Goal: Task Accomplishment & Management: Manage account settings

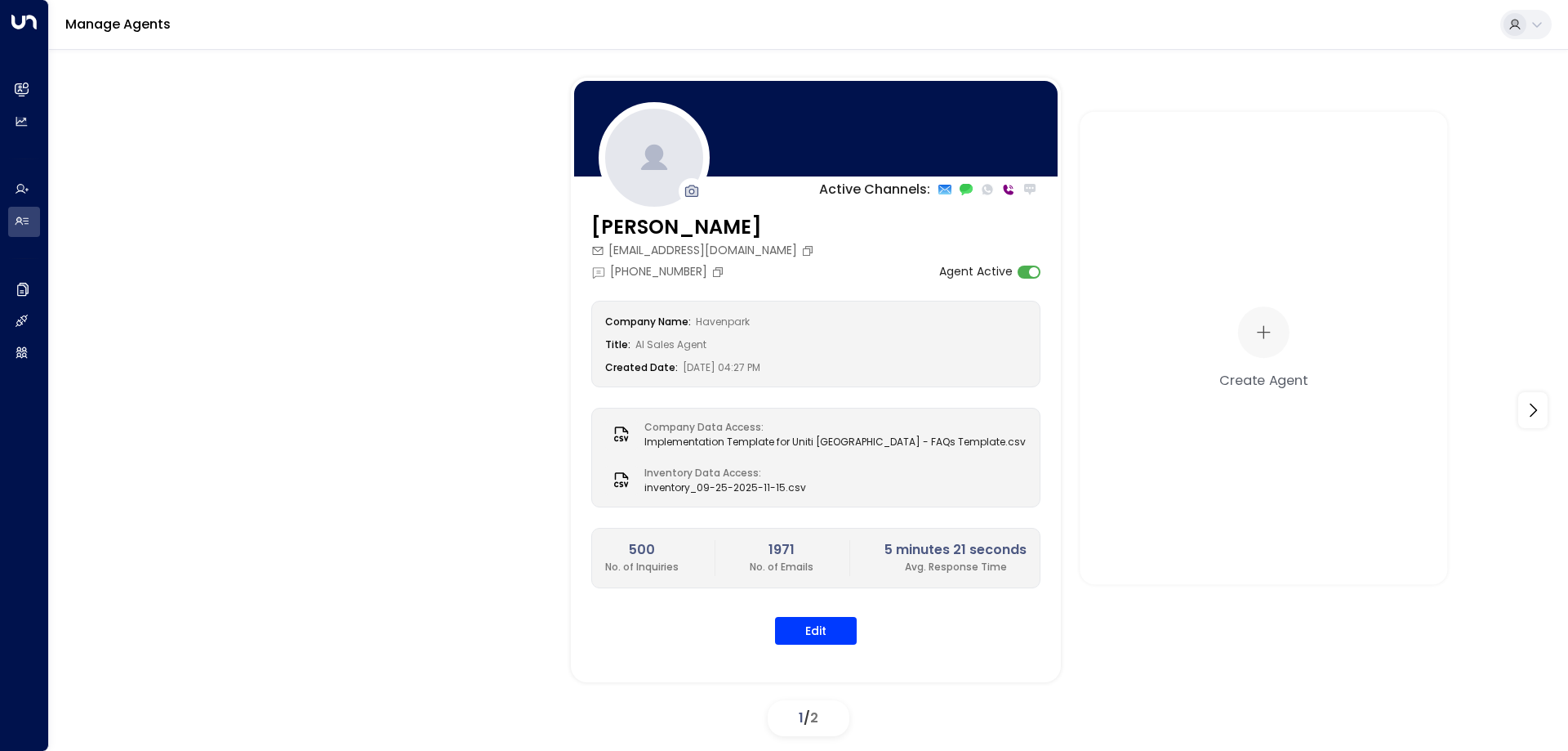
click at [815, 720] on span "2" at bounding box center [814, 718] width 8 height 19
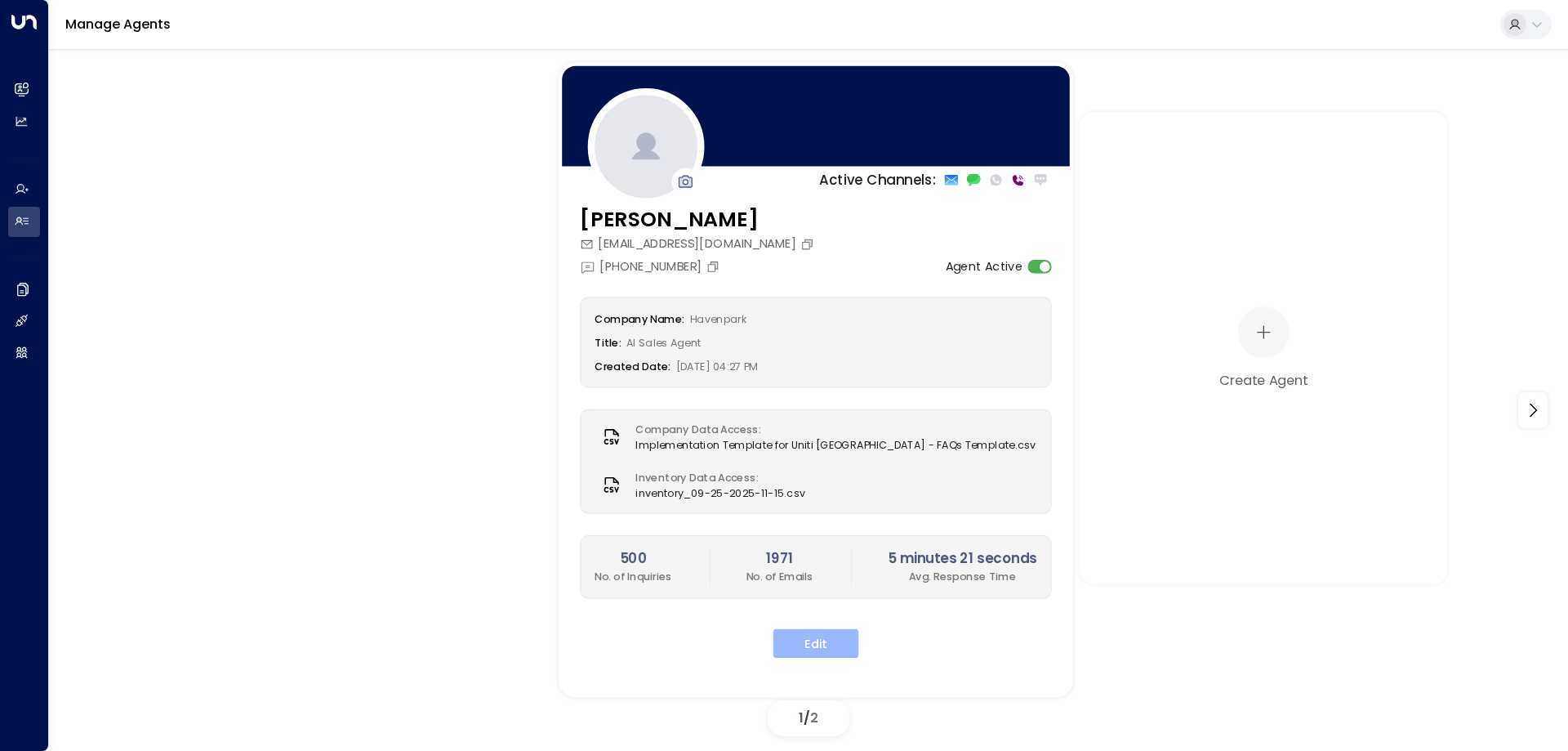
click at [795, 644] on button "Edit" at bounding box center [816, 643] width 86 height 30
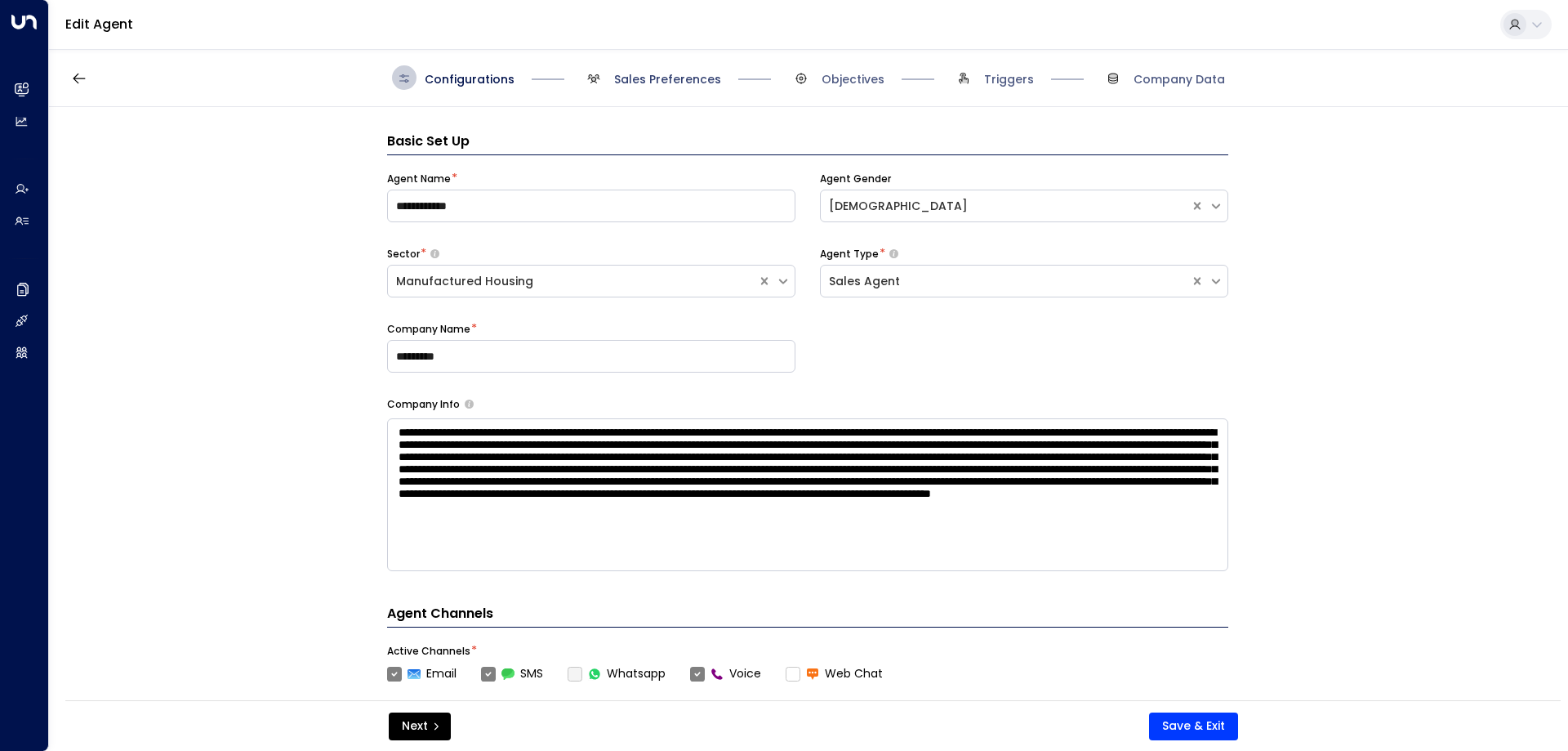
click at [645, 75] on span "Sales Preferences" at bounding box center [667, 80] width 107 height 16
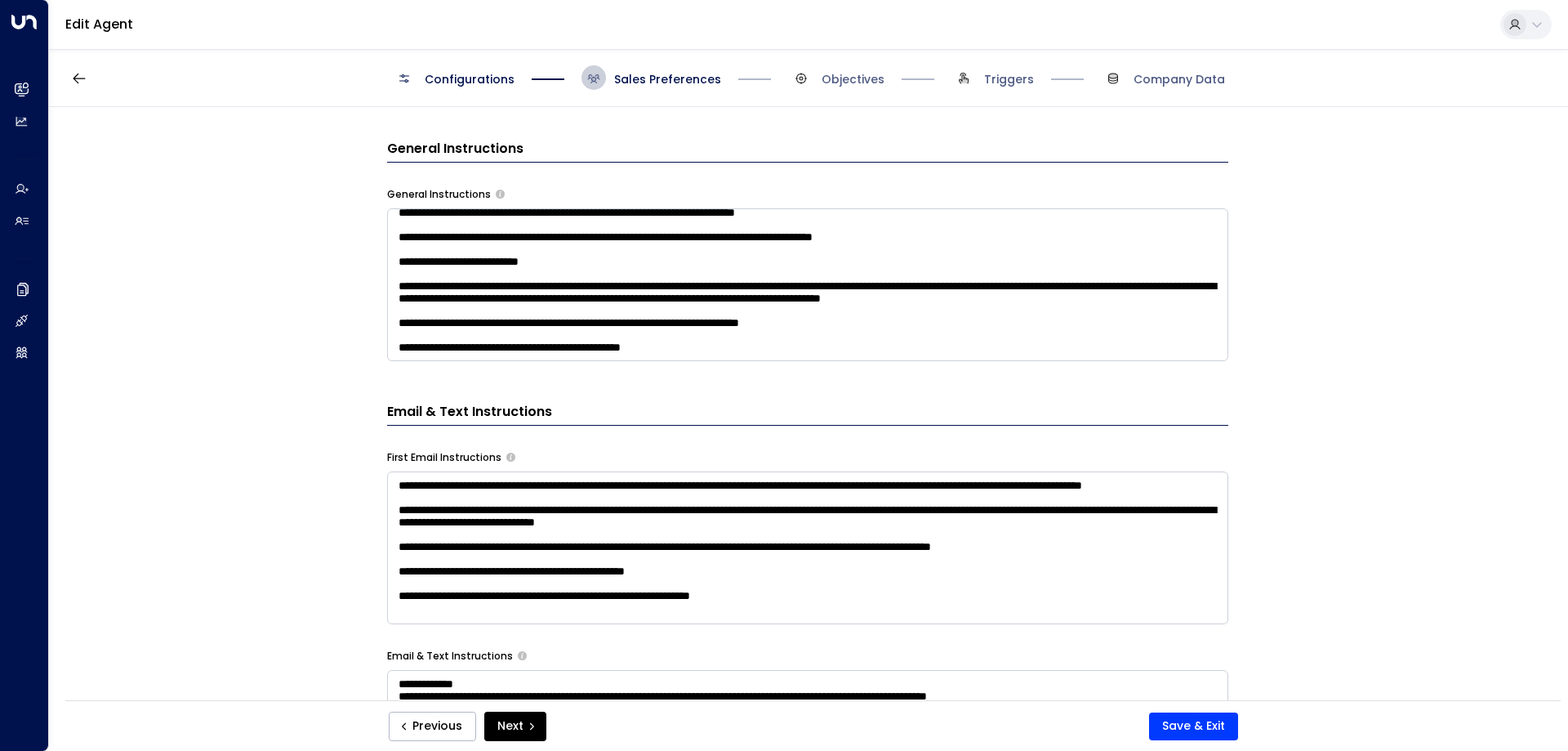
scroll to position [206, 0]
click at [719, 345] on textarea at bounding box center [807, 285] width 841 height 153
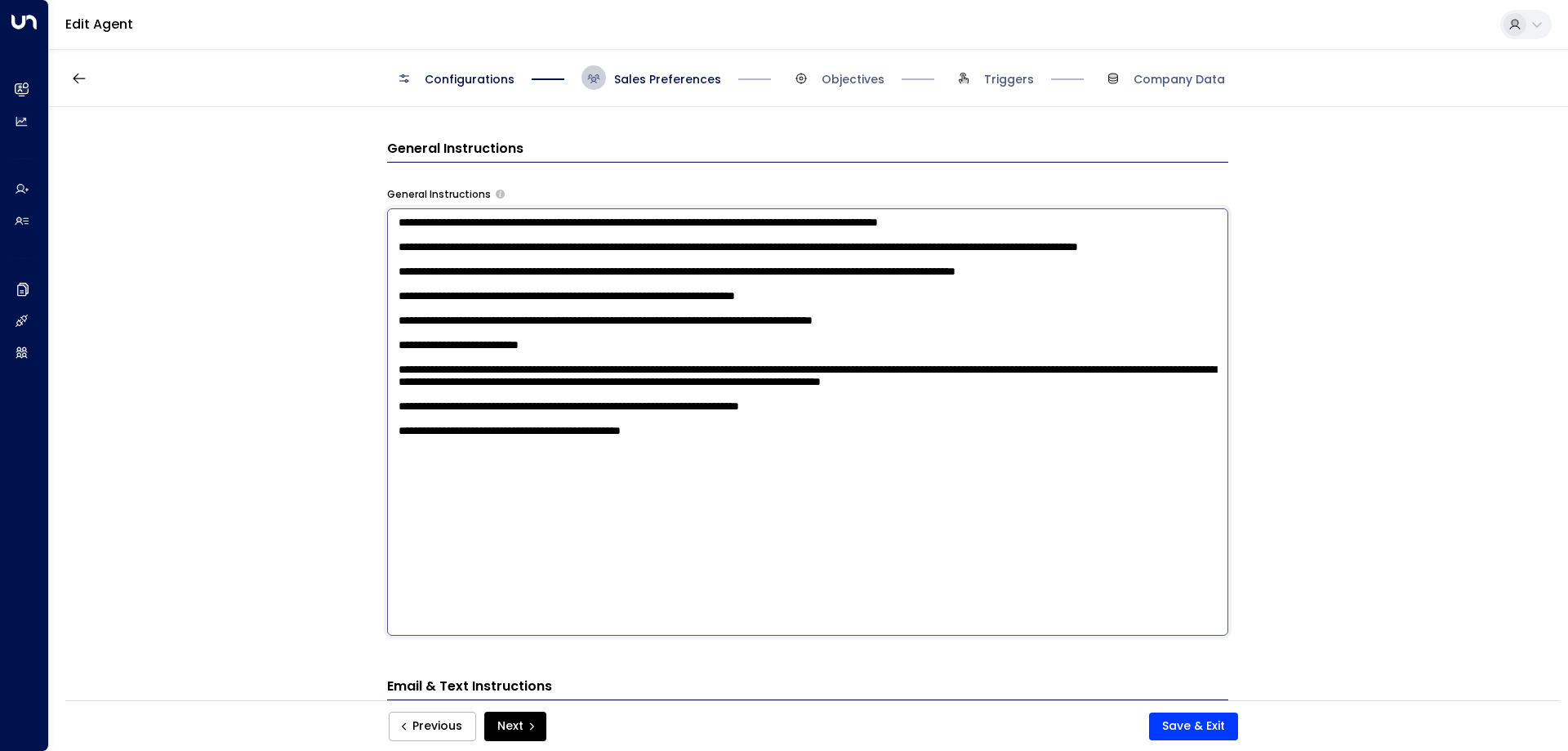
click at [711, 576] on textarea at bounding box center [807, 422] width 841 height 427
click at [566, 577] on textarea at bounding box center [807, 422] width 841 height 427
click at [555, 590] on textarea at bounding box center [807, 422] width 841 height 427
click at [736, 546] on textarea at bounding box center [807, 422] width 841 height 427
click at [395, 585] on textarea at bounding box center [807, 422] width 841 height 427
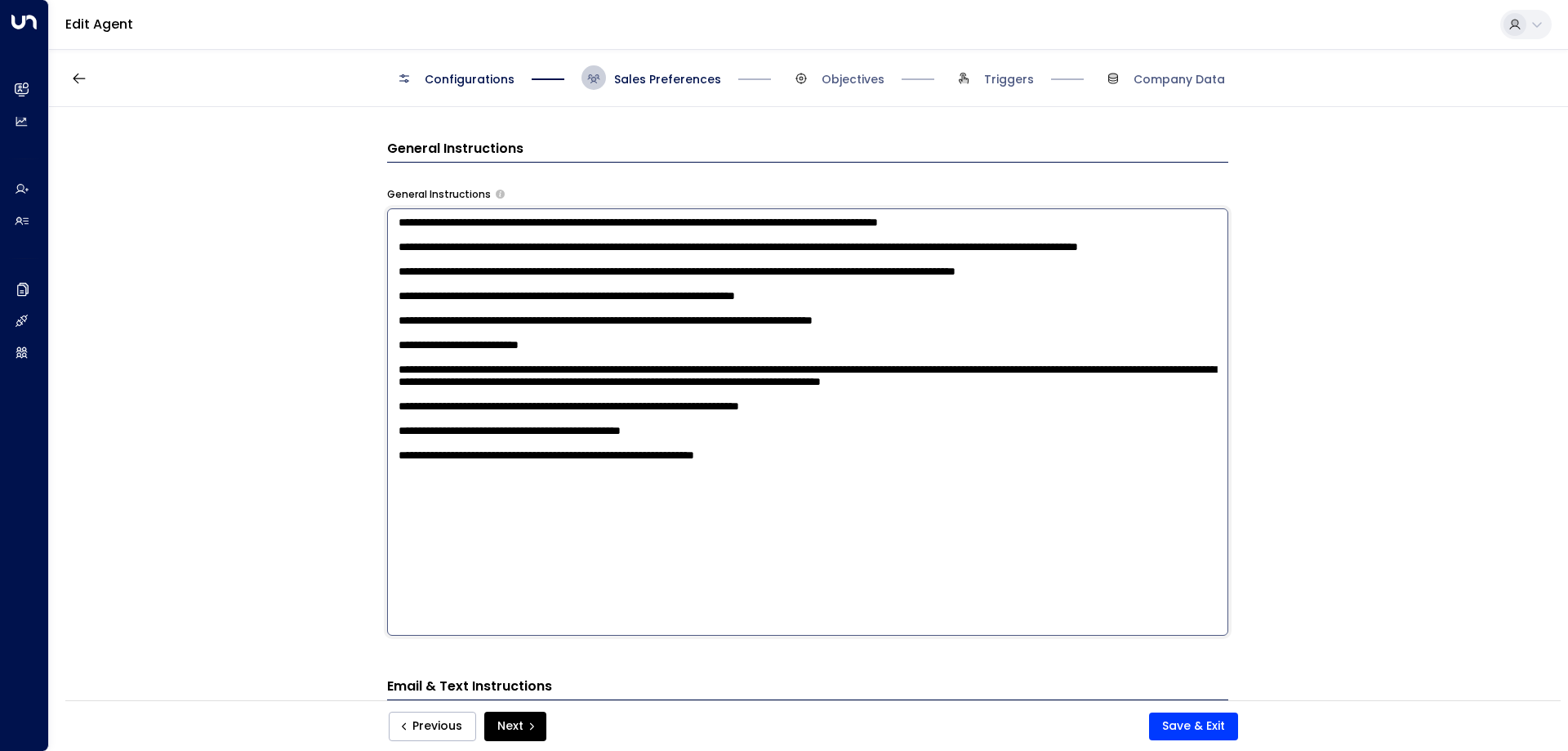
click at [873, 585] on textarea at bounding box center [807, 422] width 841 height 427
click at [863, 583] on textarea at bounding box center [807, 422] width 841 height 427
click at [1126, 578] on textarea at bounding box center [807, 422] width 841 height 427
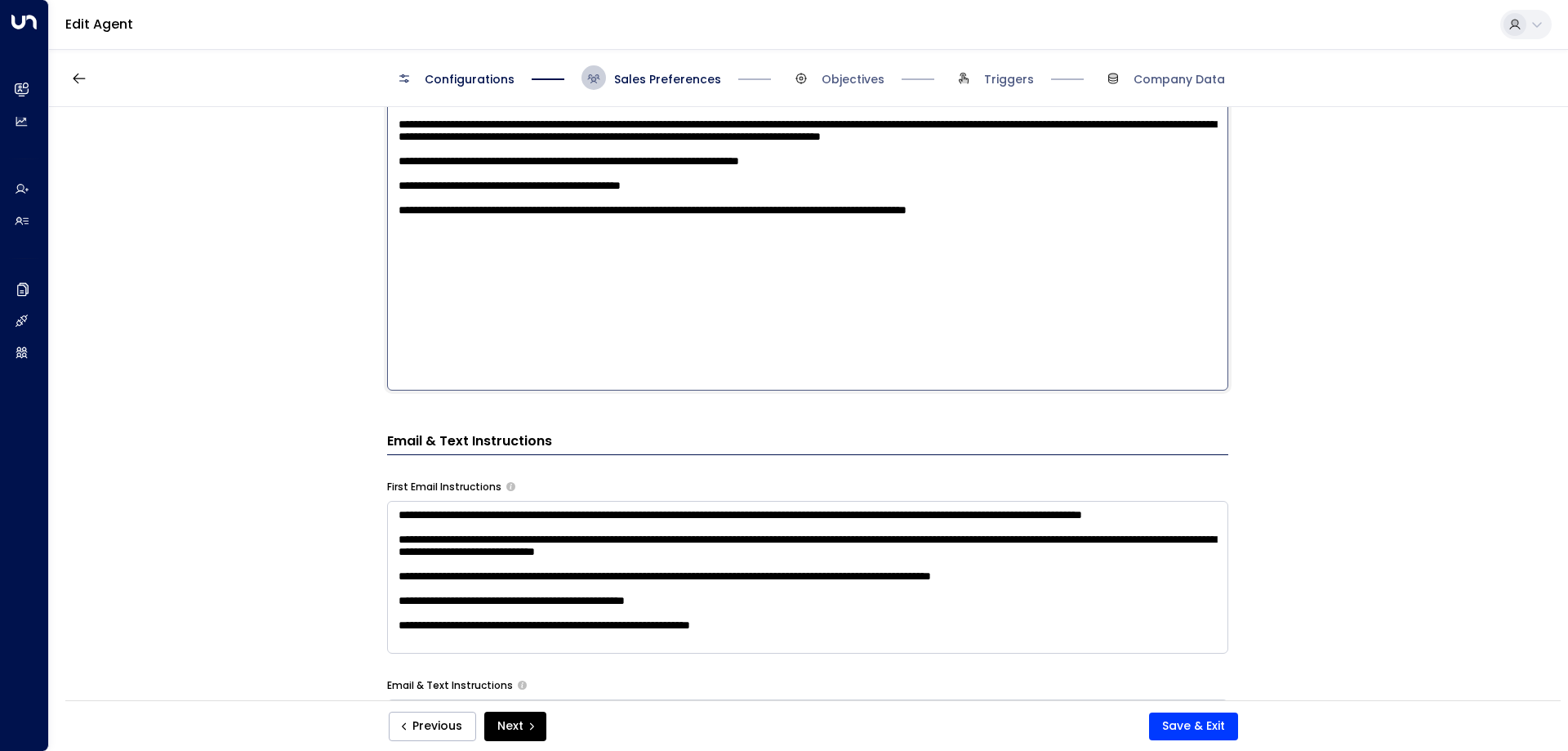
scroll to position [596, 0]
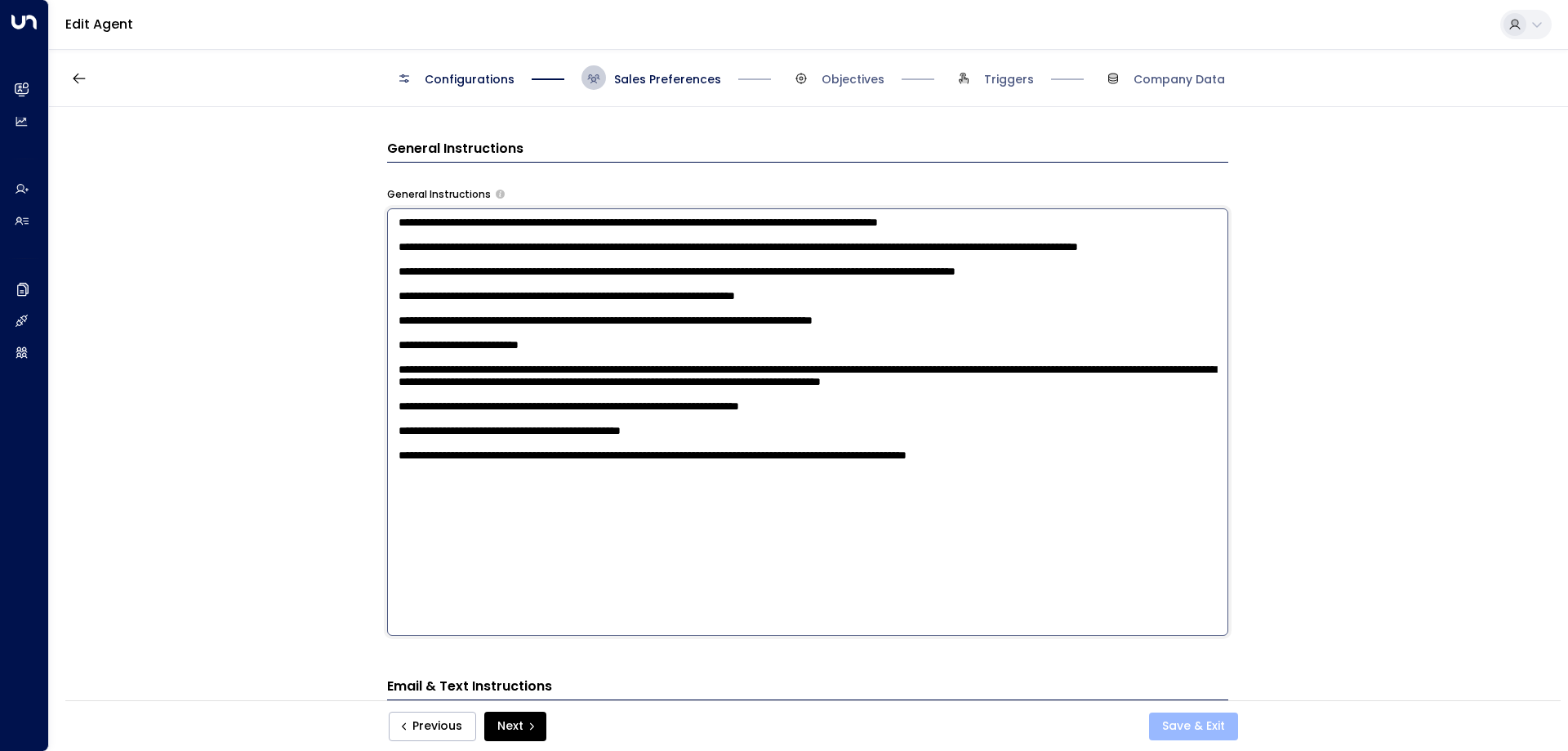
type textarea "**********"
click at [1182, 721] on button "Save & Exit" at bounding box center [1193, 726] width 89 height 28
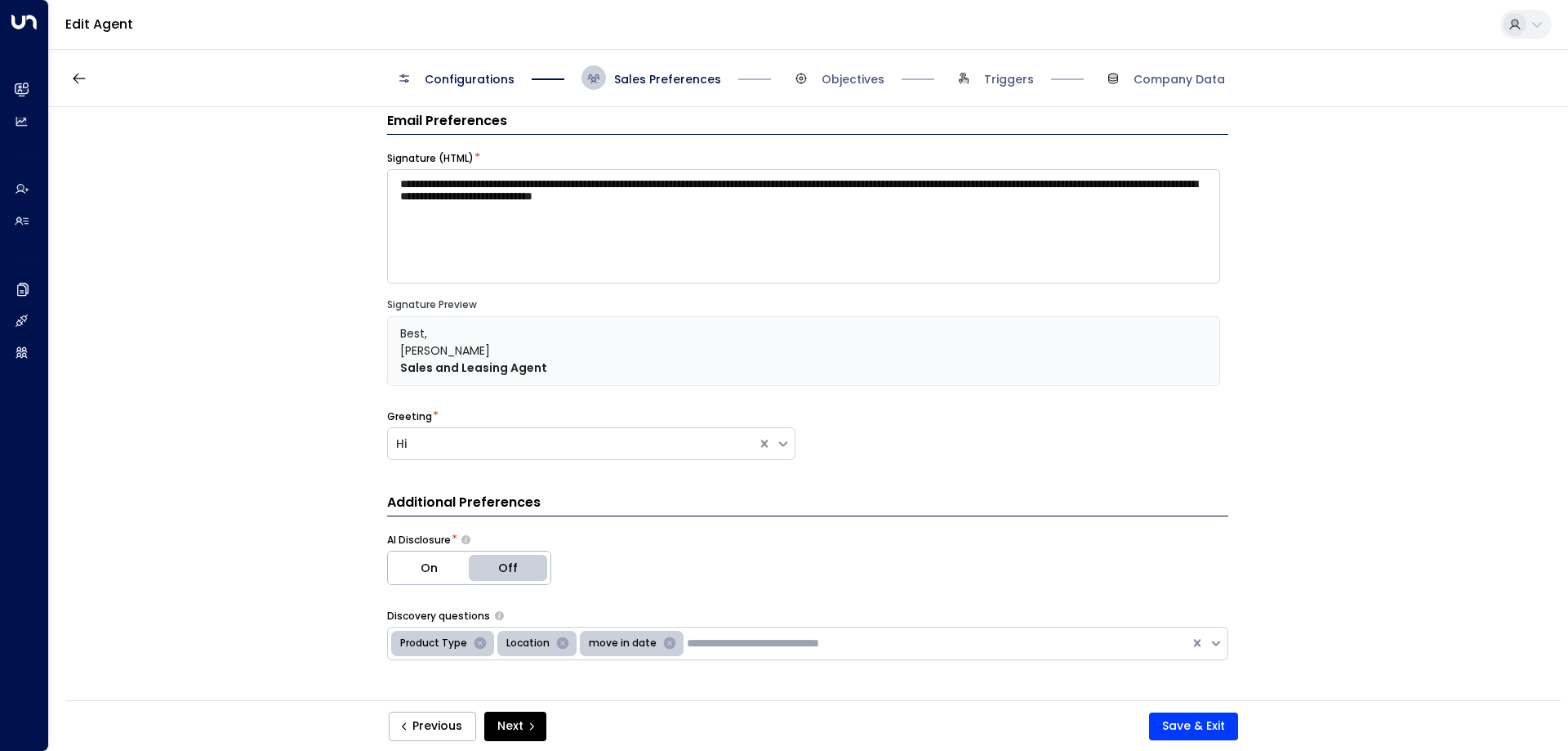
scroll to position [0, 0]
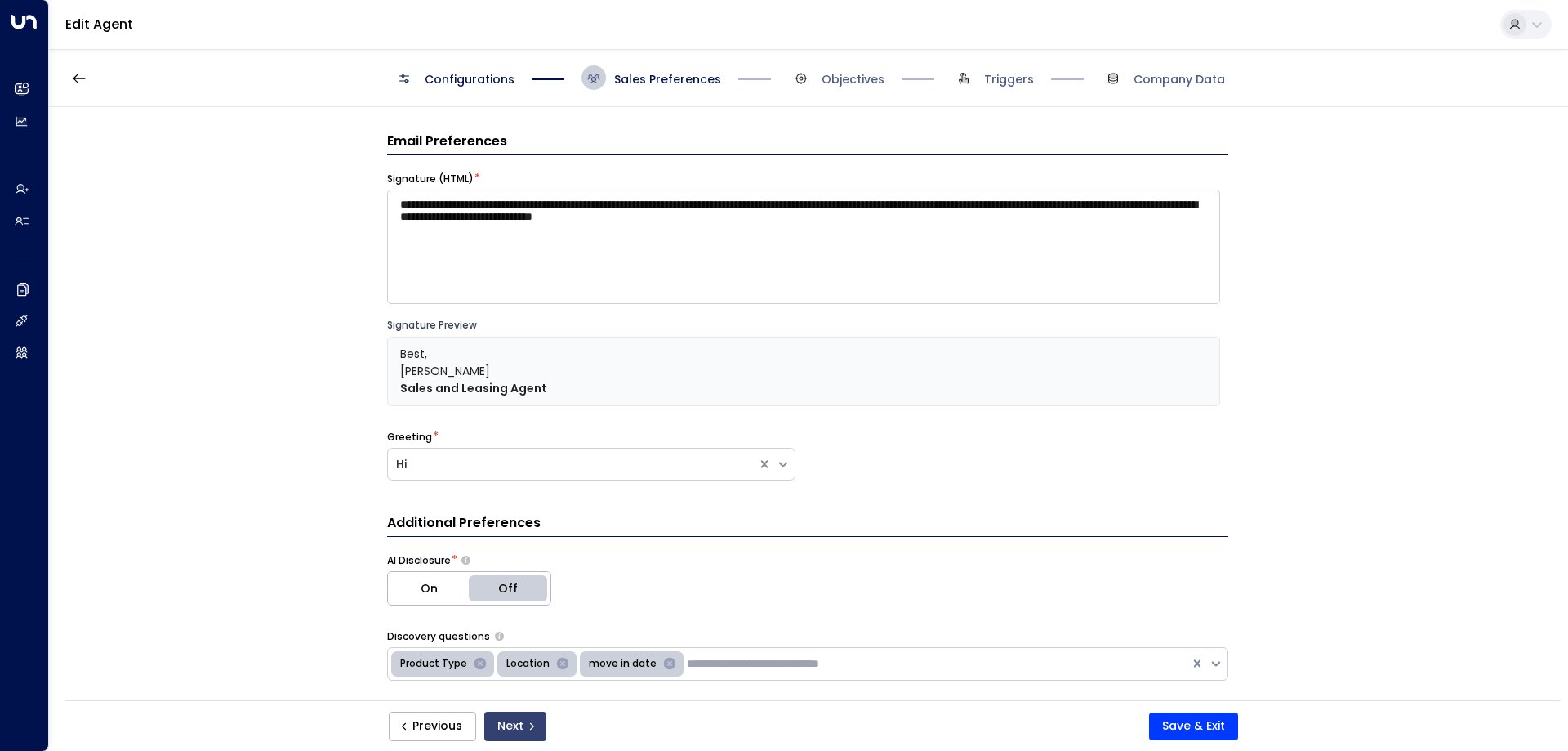
click at [513, 729] on button "Next" at bounding box center [515, 727] width 62 height 30
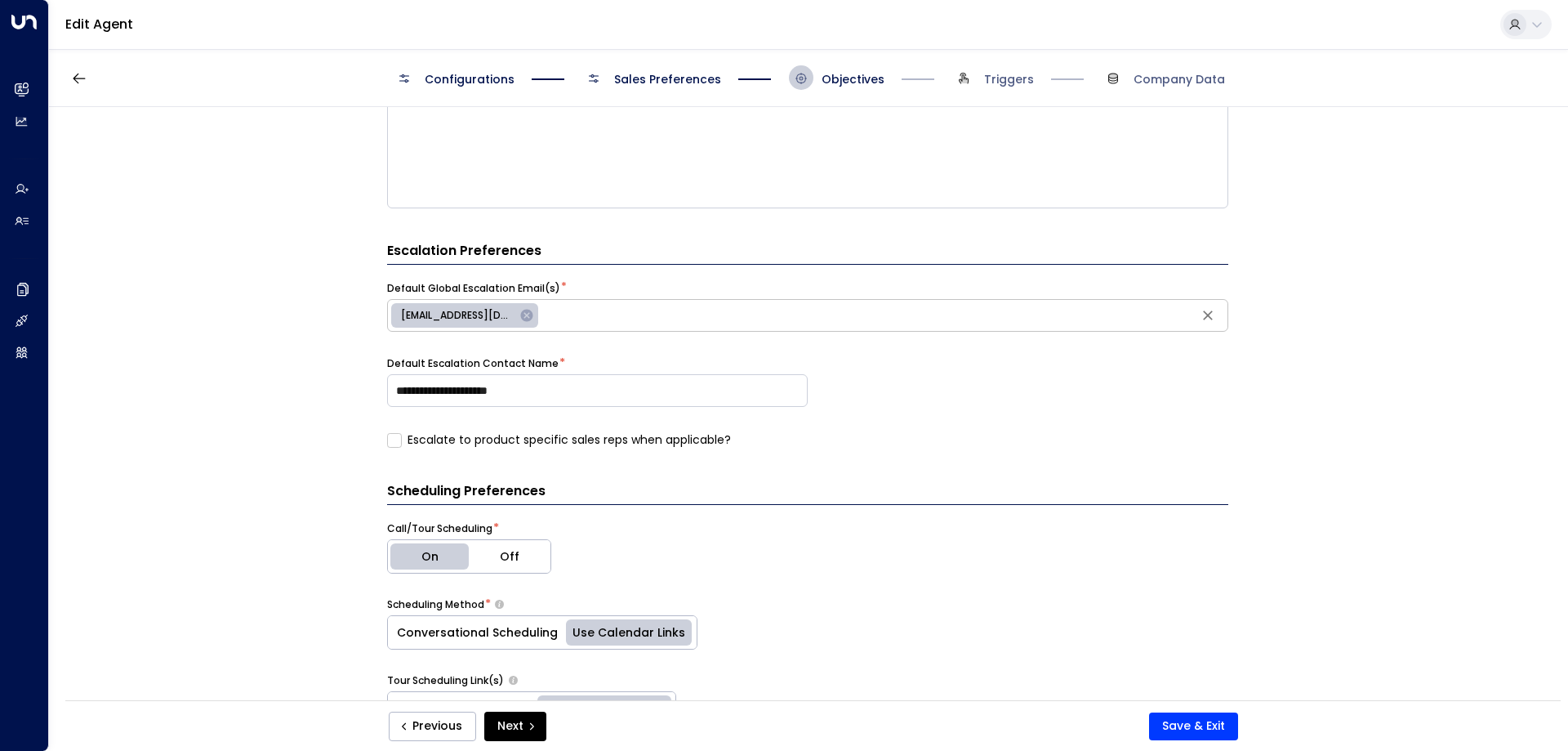
scroll to position [491, 0]
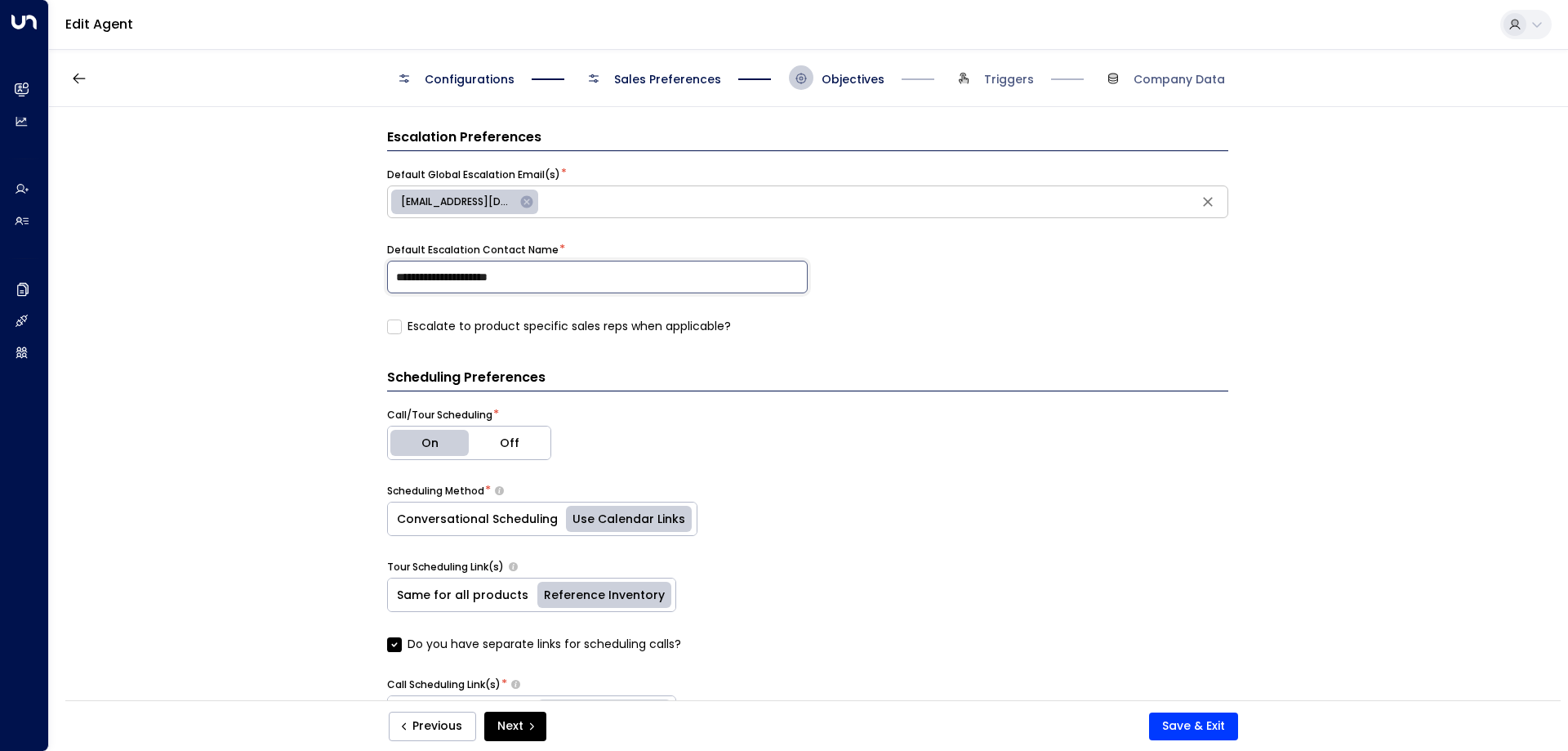
drag, startPoint x: 457, startPoint y: 275, endPoint x: 331, endPoint y: 280, distance: 126.1
click at [331, 280] on div "**********" at bounding box center [807, 408] width 1517 height 604
type input "**********"
click at [331, 280] on div "**********" at bounding box center [807, 408] width 1517 height 604
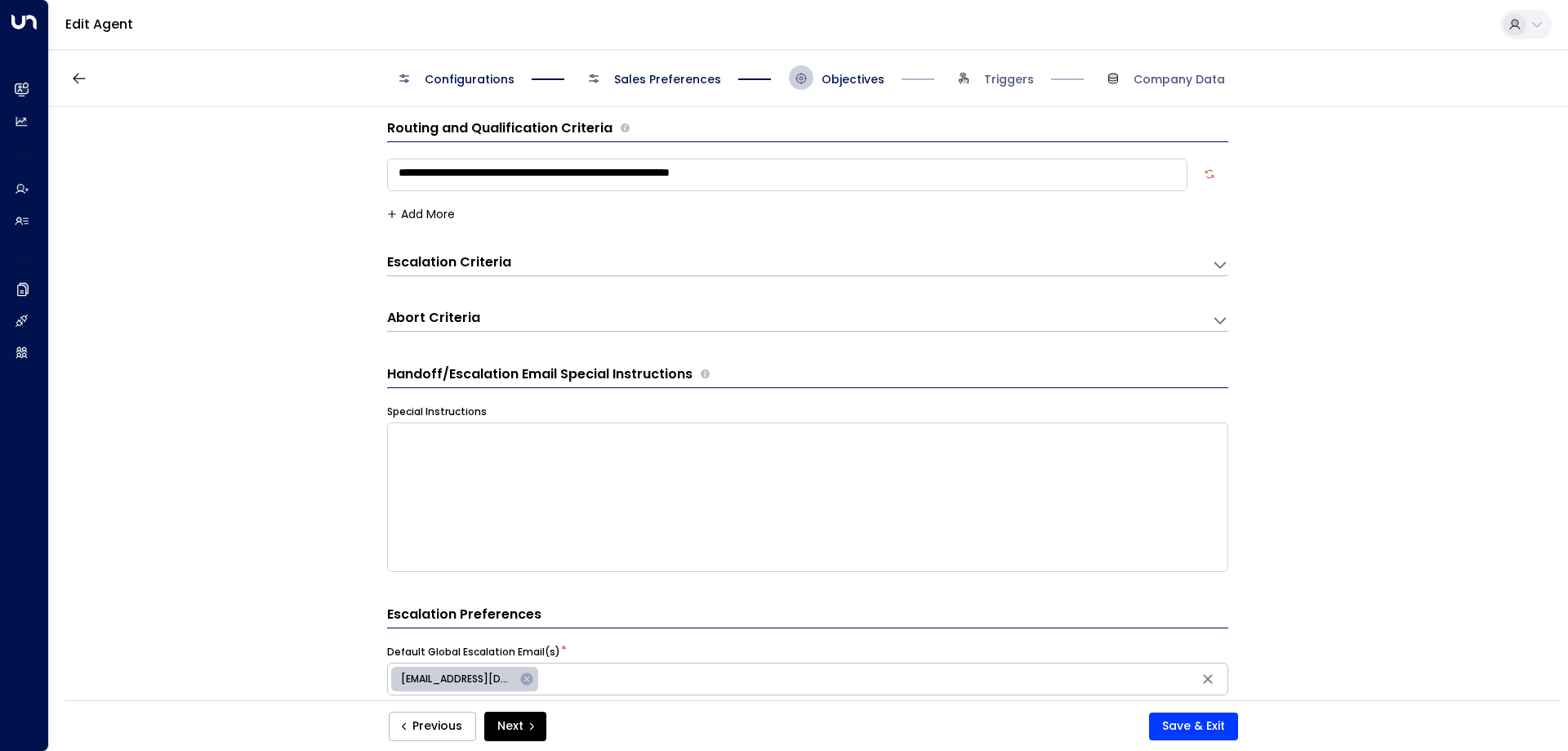
scroll to position [0, 0]
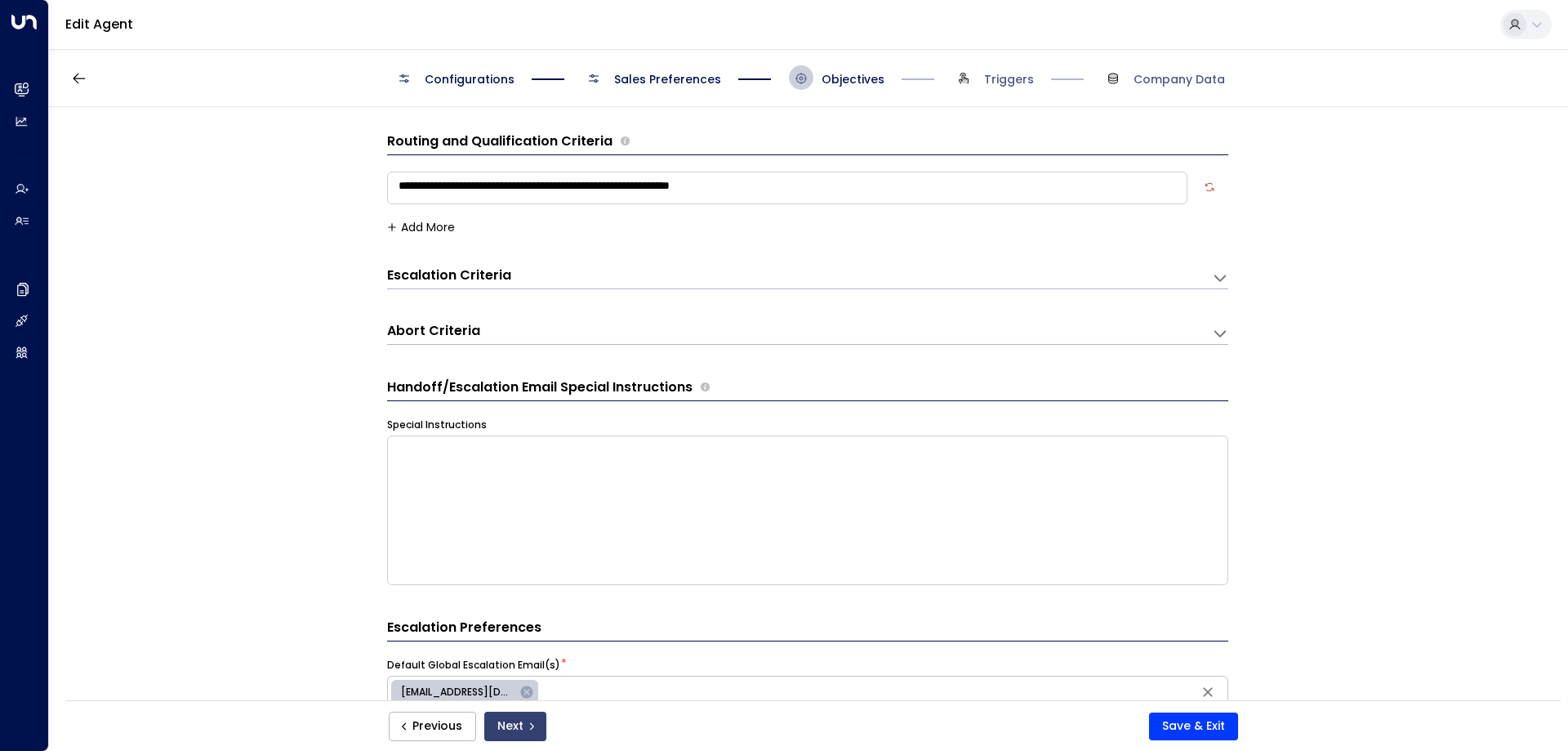
click at [508, 730] on button "Next" at bounding box center [515, 727] width 62 height 30
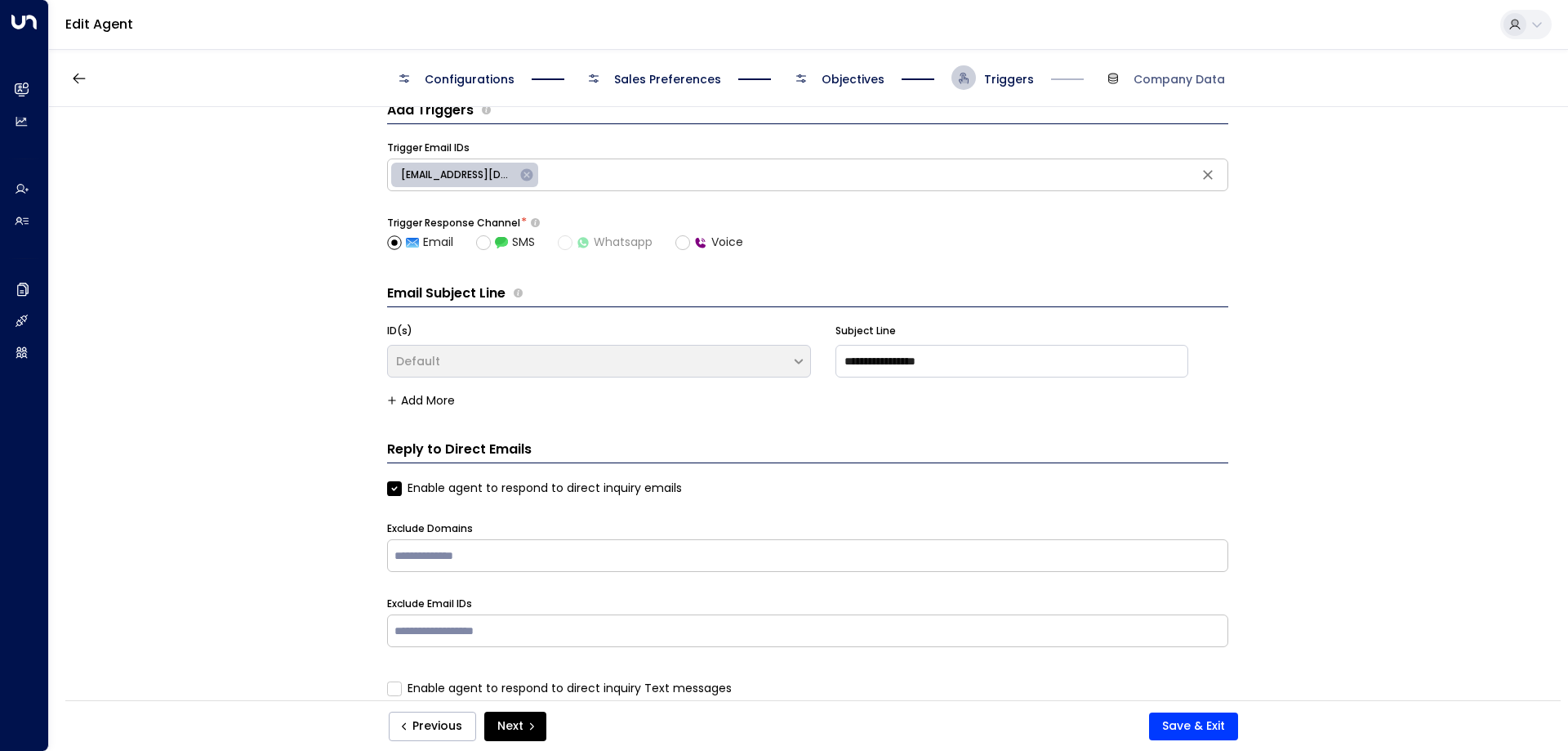
scroll to position [58, 0]
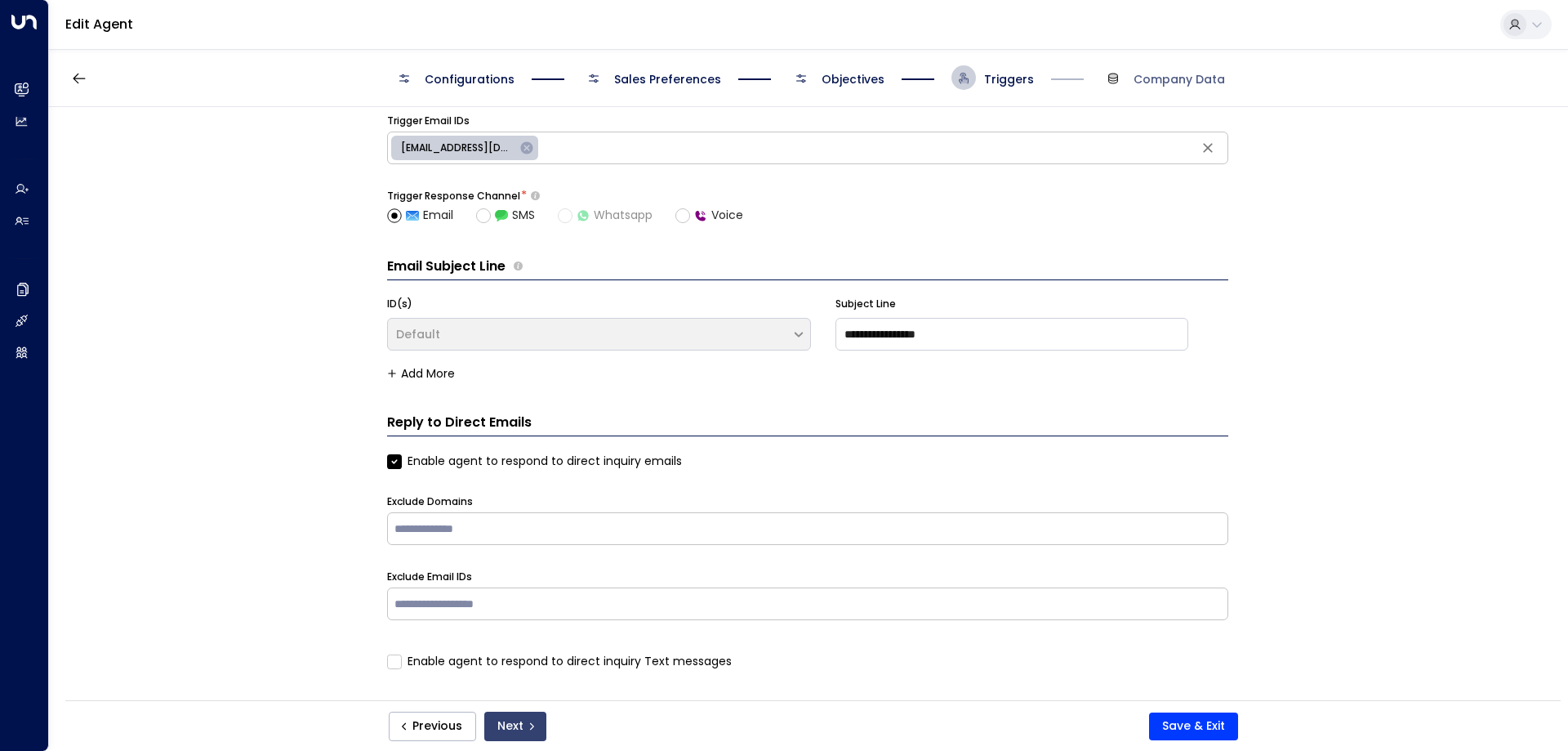
click at [516, 729] on button "Next" at bounding box center [515, 727] width 62 height 30
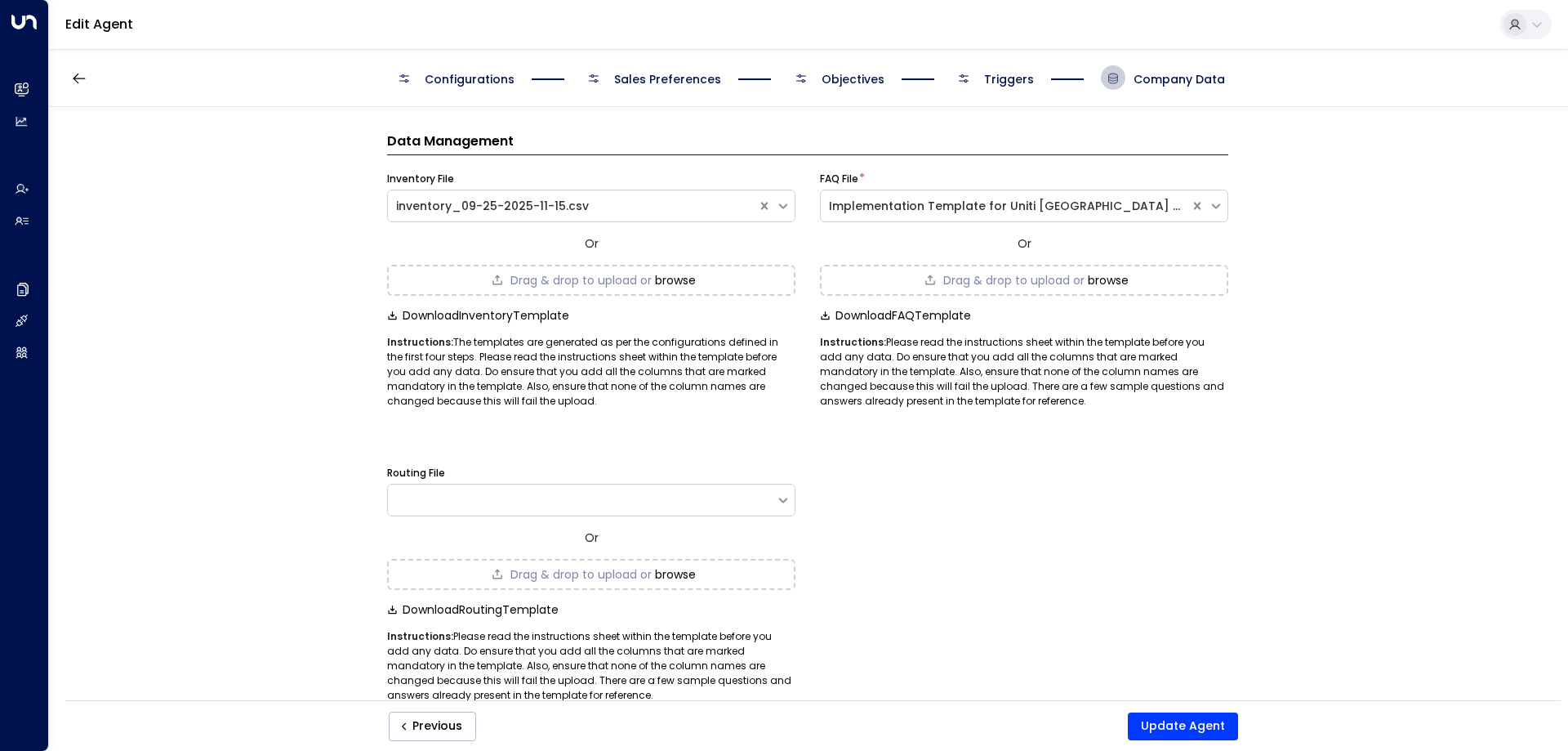
scroll to position [33, 0]
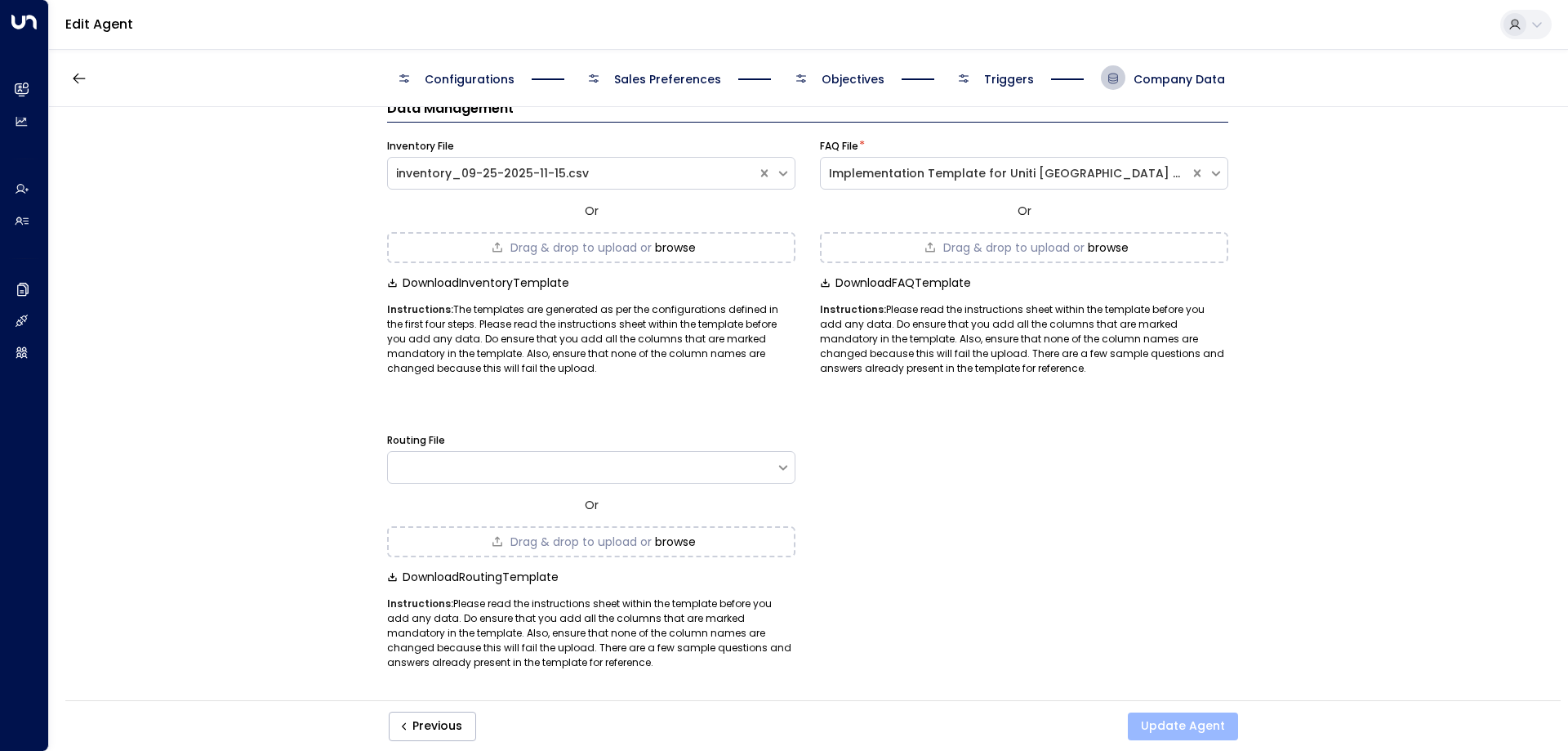
click at [1178, 720] on button "Update Agent" at bounding box center [1183, 726] width 110 height 28
click at [473, 80] on span "Configurations" at bounding box center [469, 80] width 89 height 16
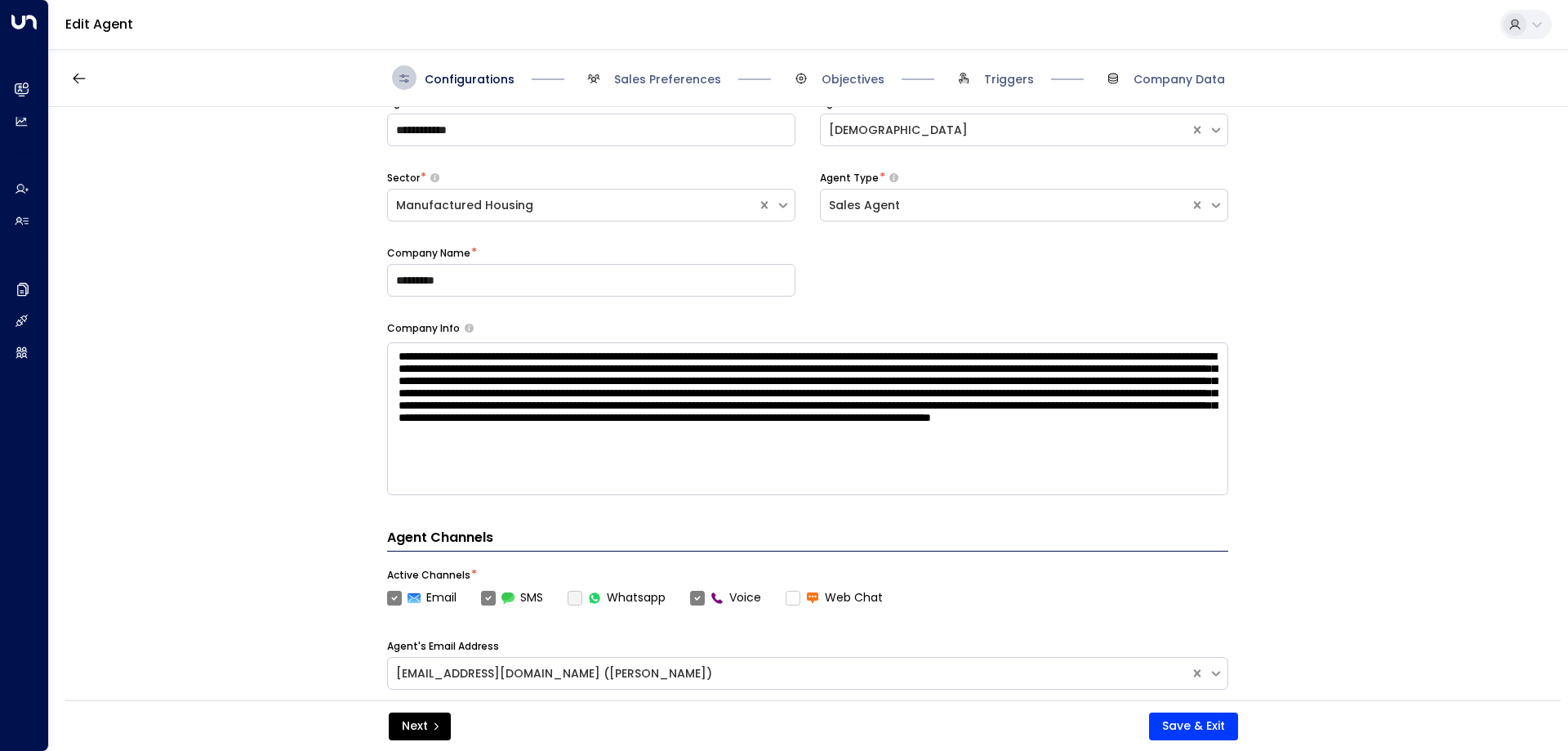
scroll to position [0, 0]
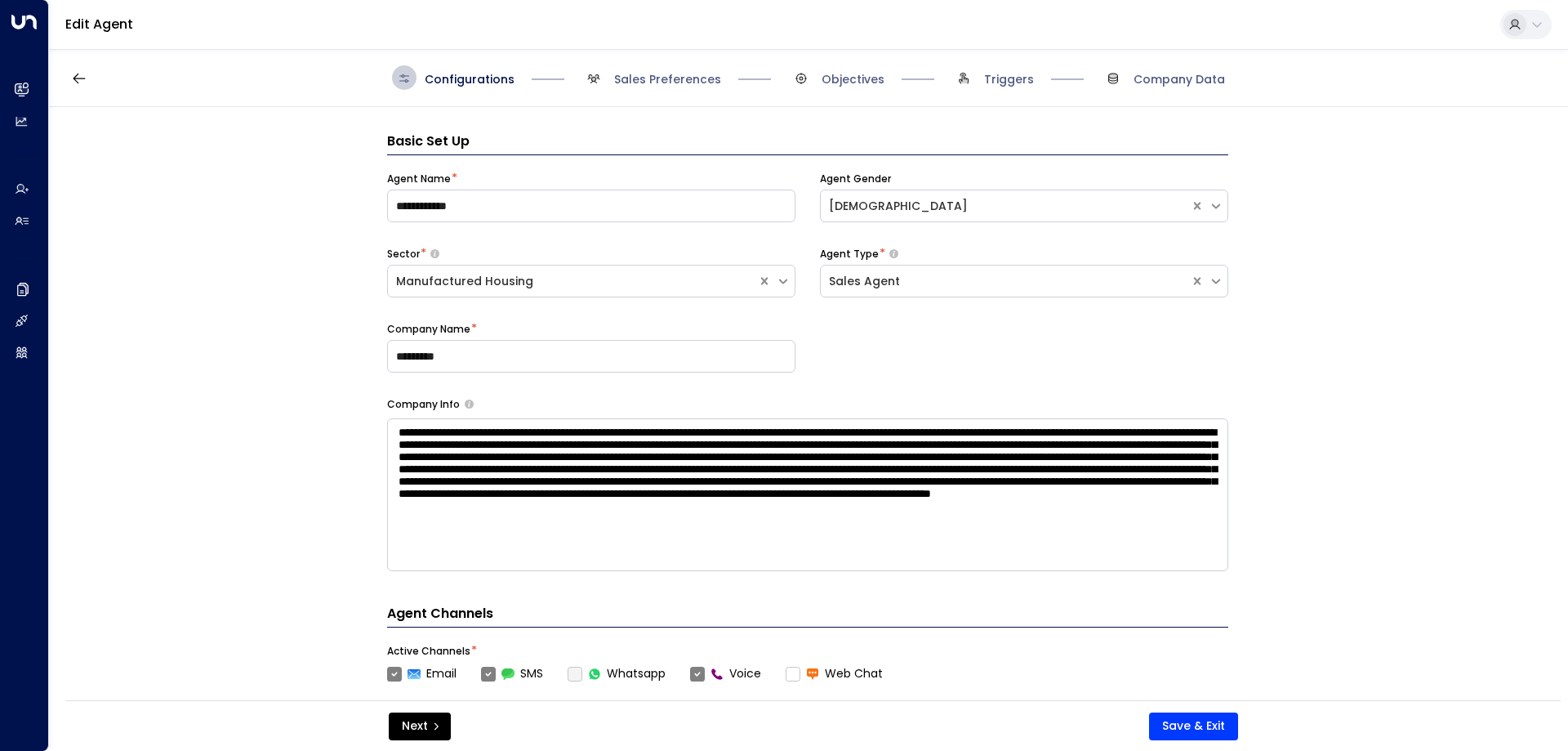
click at [418, 711] on div "Next Save & Exit" at bounding box center [813, 726] width 1496 height 51
click at [414, 731] on button "Next" at bounding box center [419, 726] width 62 height 28
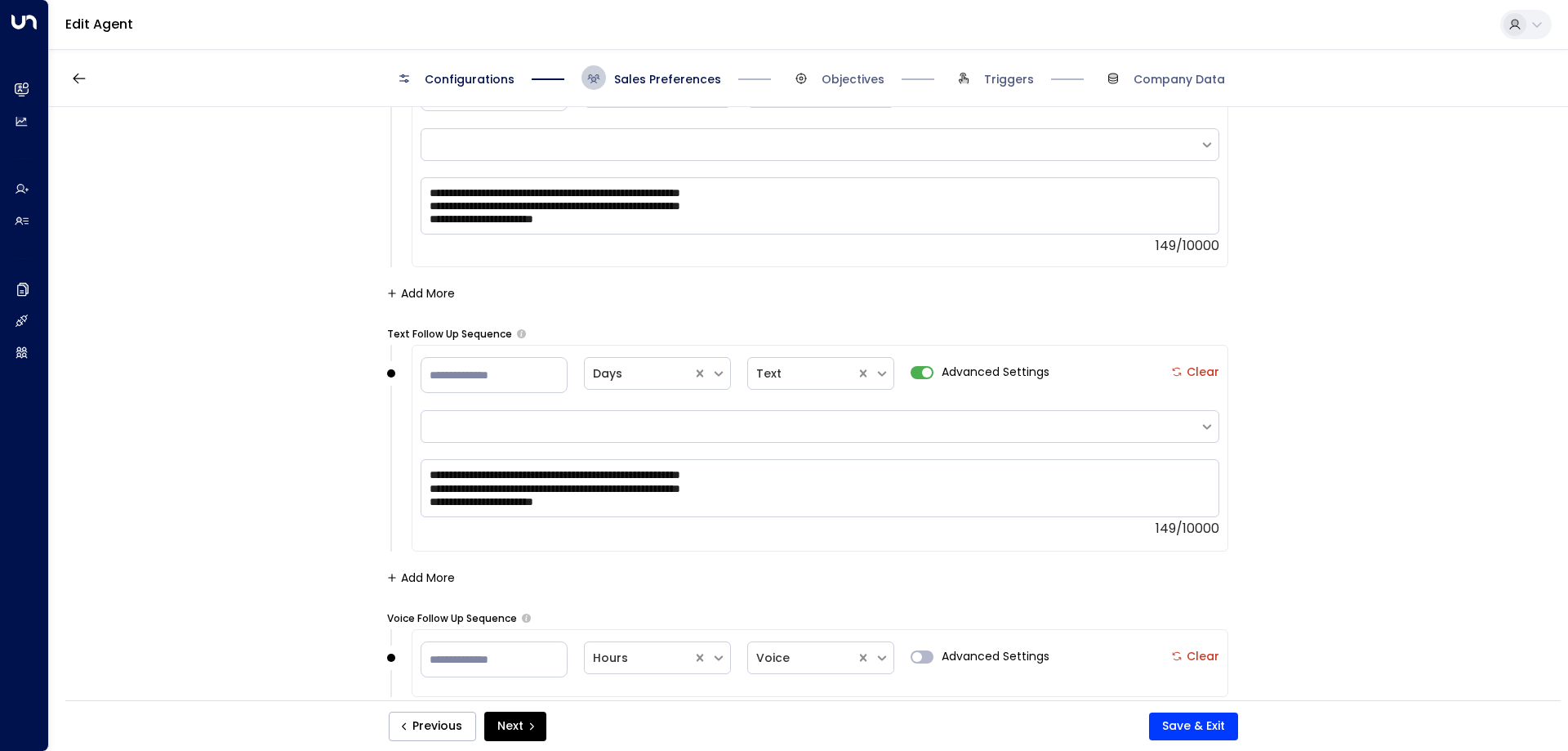
scroll to position [3131, 0]
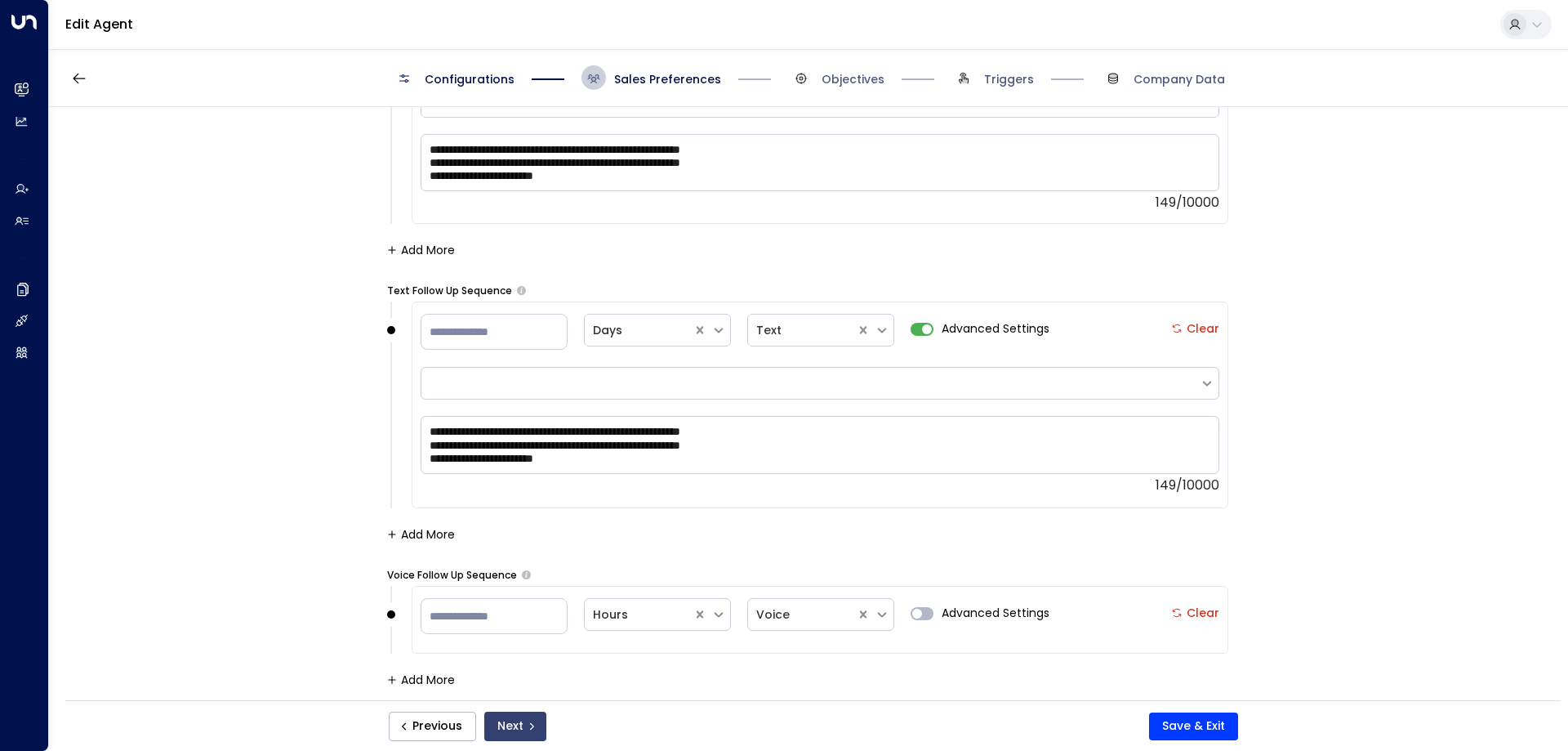
click at [516, 729] on button "Next" at bounding box center [515, 727] width 62 height 30
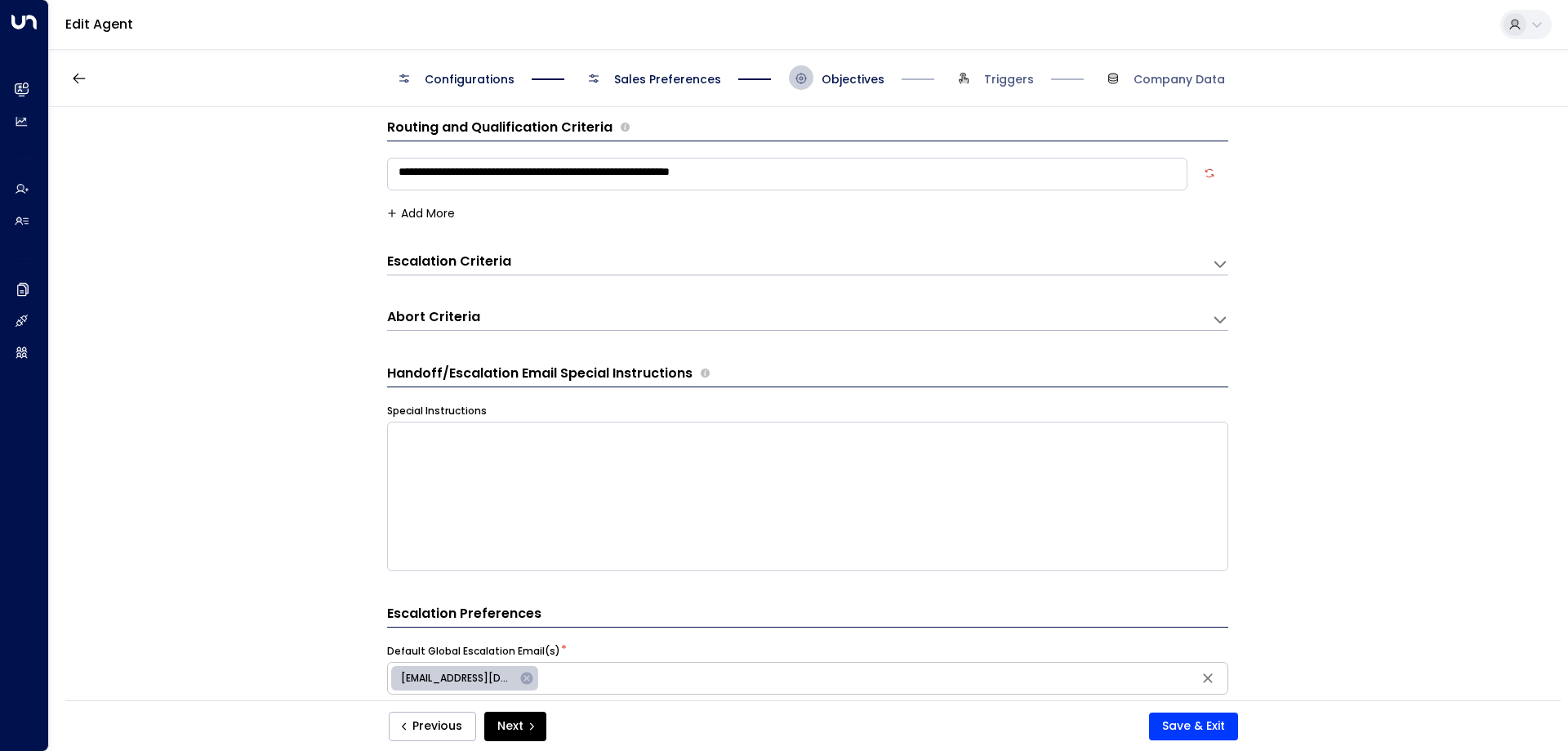
scroll to position [0, 0]
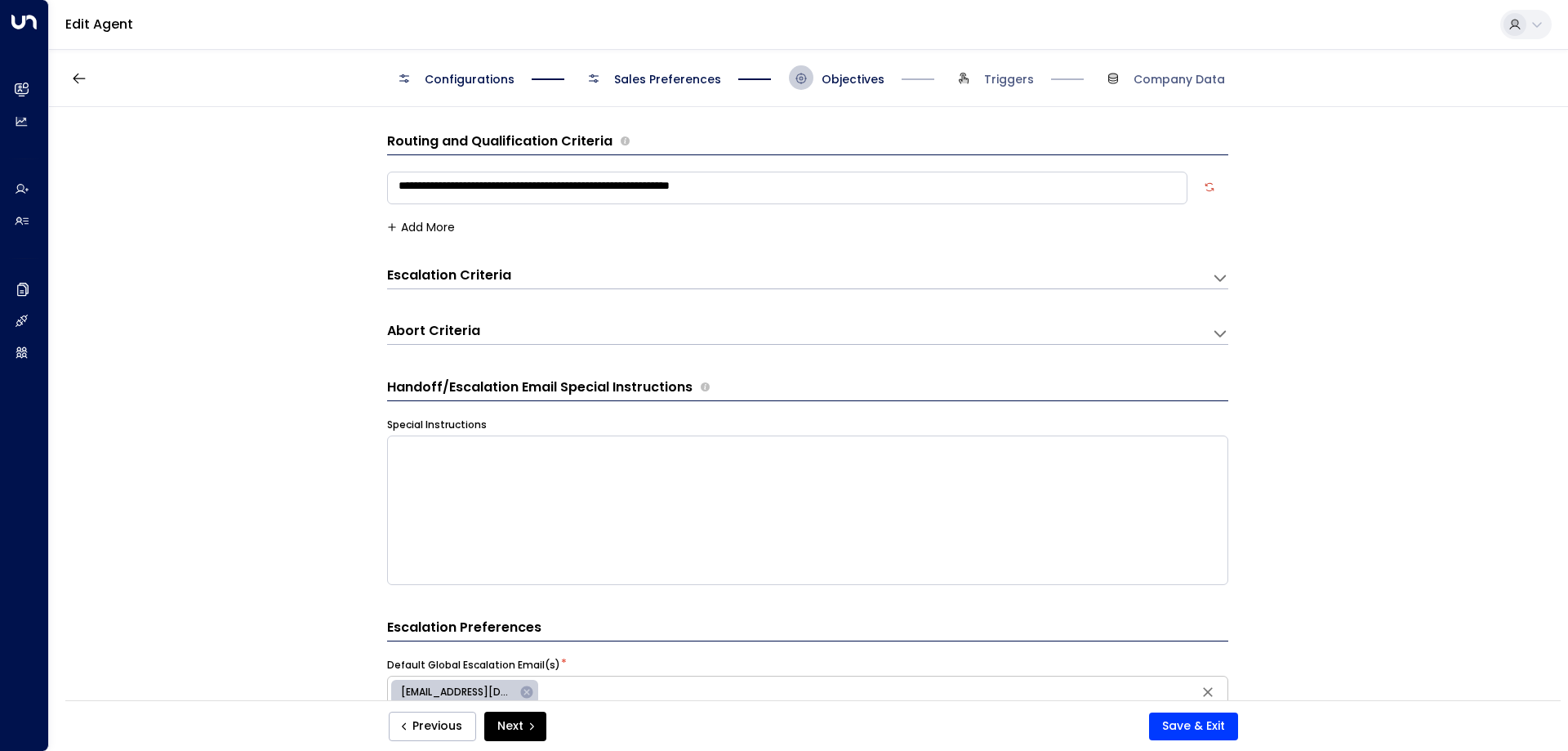
click at [552, 183] on textarea "**********" at bounding box center [788, 188] width 800 height 33
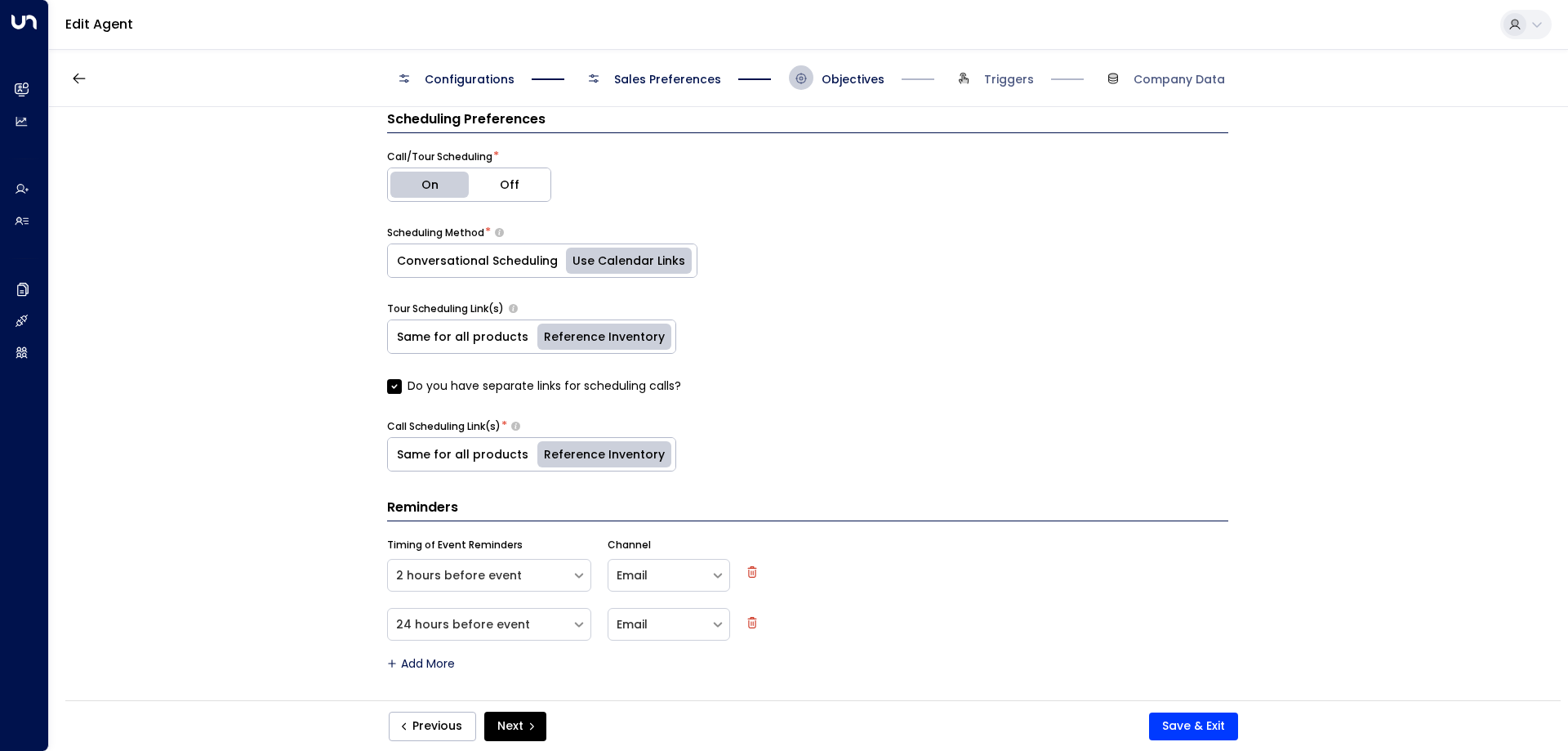
click at [568, 450] on button "Reference Inventory" at bounding box center [606, 455] width 139 height 33
click at [472, 456] on button "Same for all products" at bounding box center [462, 455] width 149 height 33
click at [583, 453] on button "Reference Inventory" at bounding box center [606, 455] width 139 height 33
click at [554, 415] on div "Tour Scheduling Link(s) Same for all products Reference Inventory Do you have s…" at bounding box center [807, 389] width 841 height 174
click at [525, 395] on label "Do you have separate links for scheduling calls?" at bounding box center [535, 386] width 294 height 17
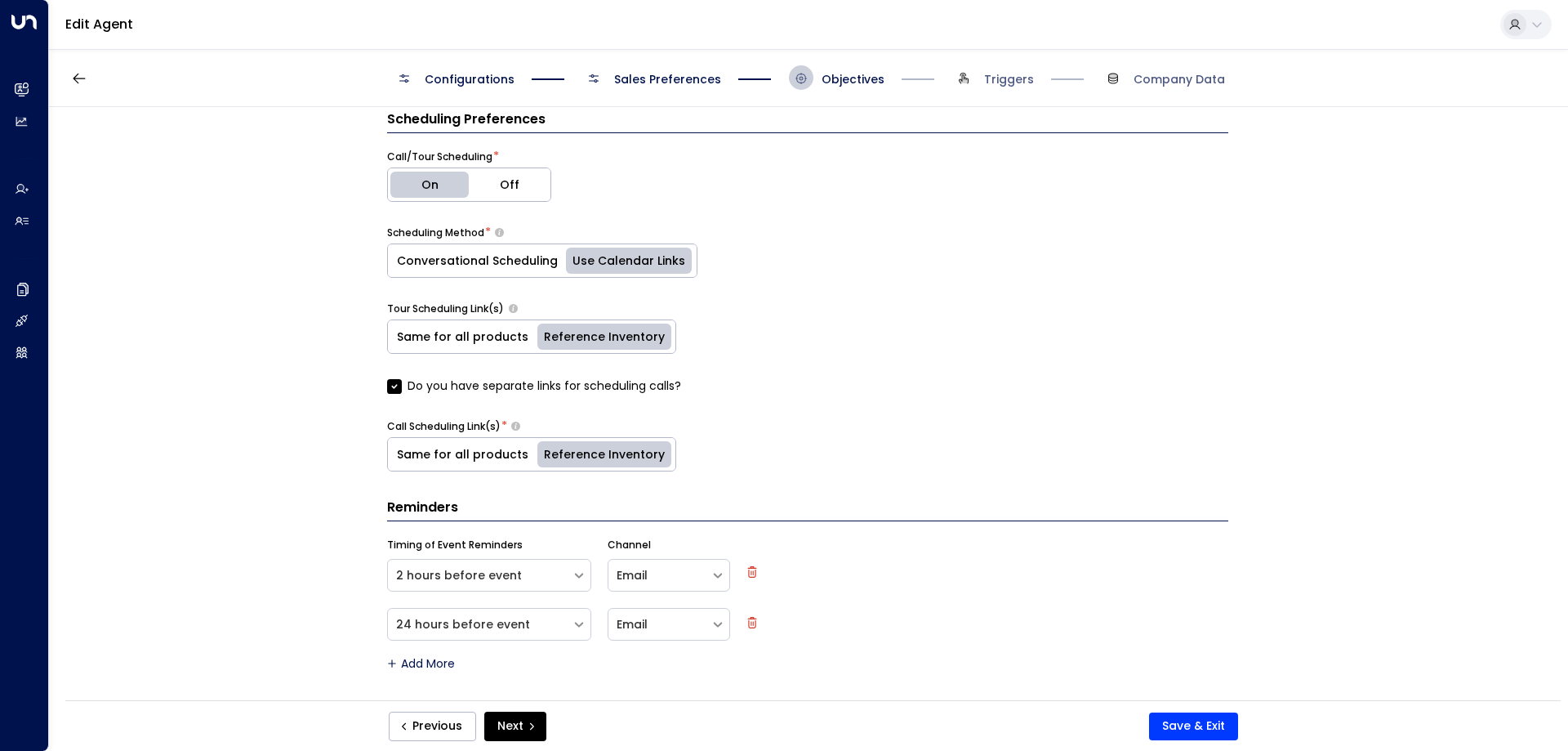
scroll to position [678, 0]
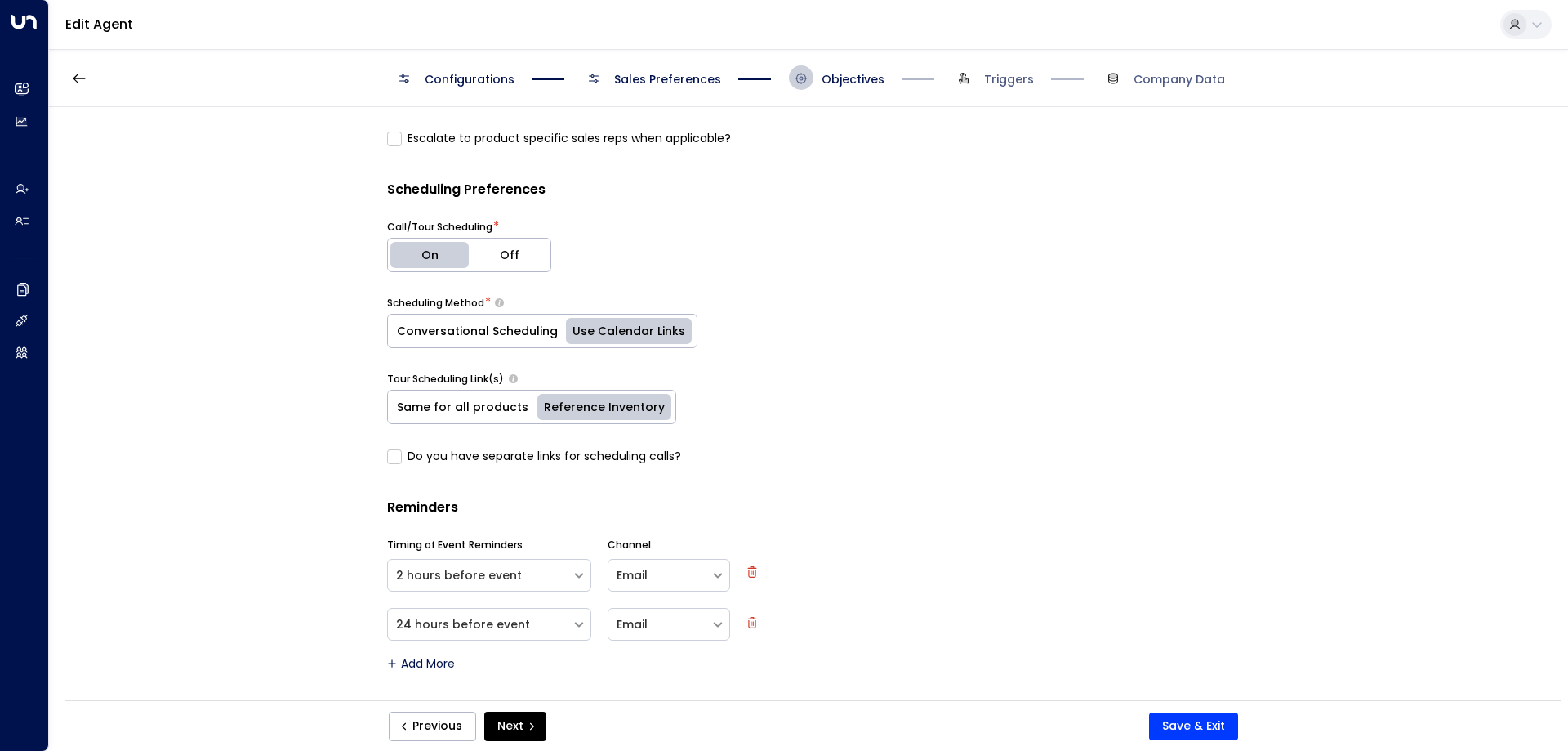
click at [499, 462] on label "Do you have separate links for scheduling calls?" at bounding box center [535, 455] width 294 height 17
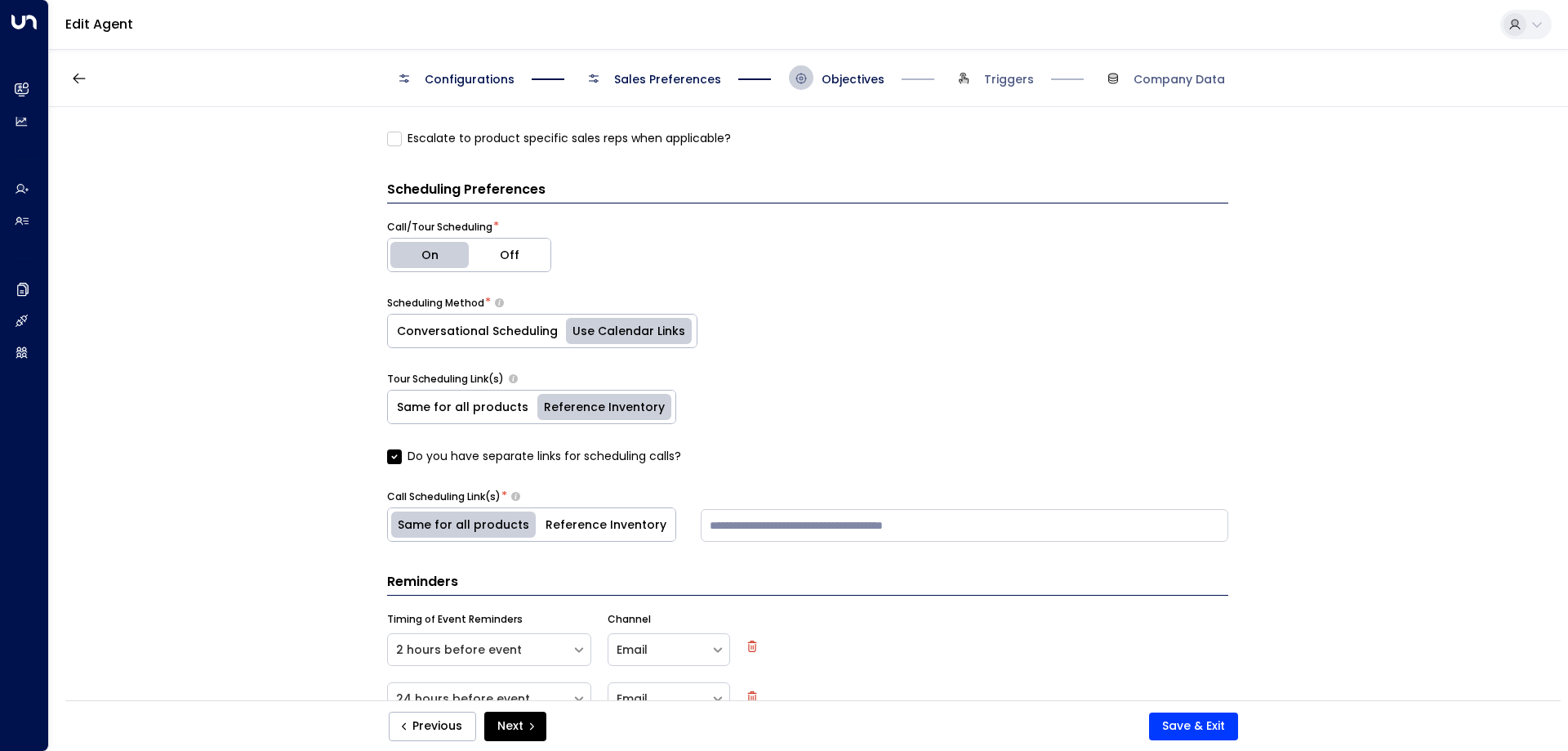
click at [581, 527] on button "Reference Inventory" at bounding box center [606, 524] width 139 height 33
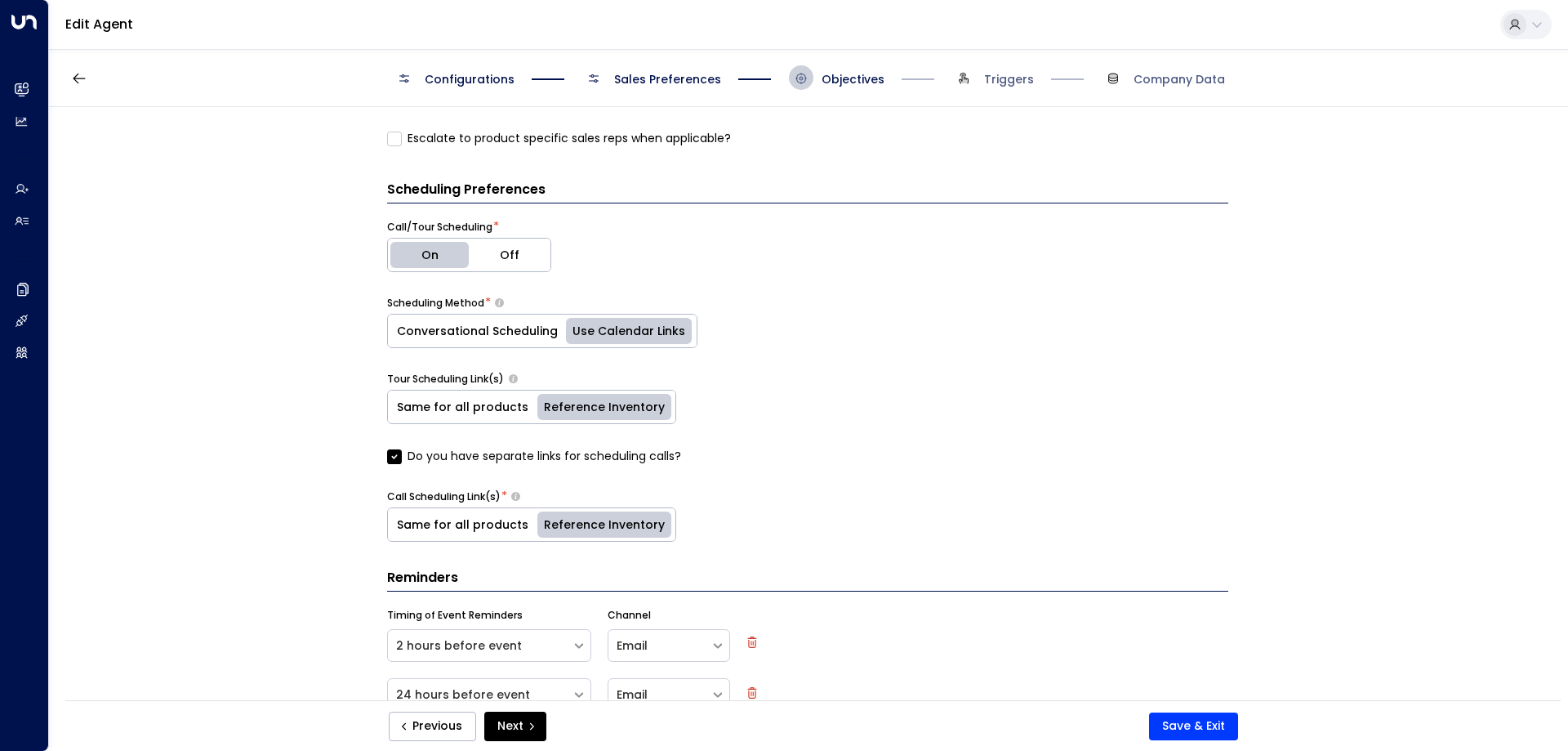
scroll to position [748, 0]
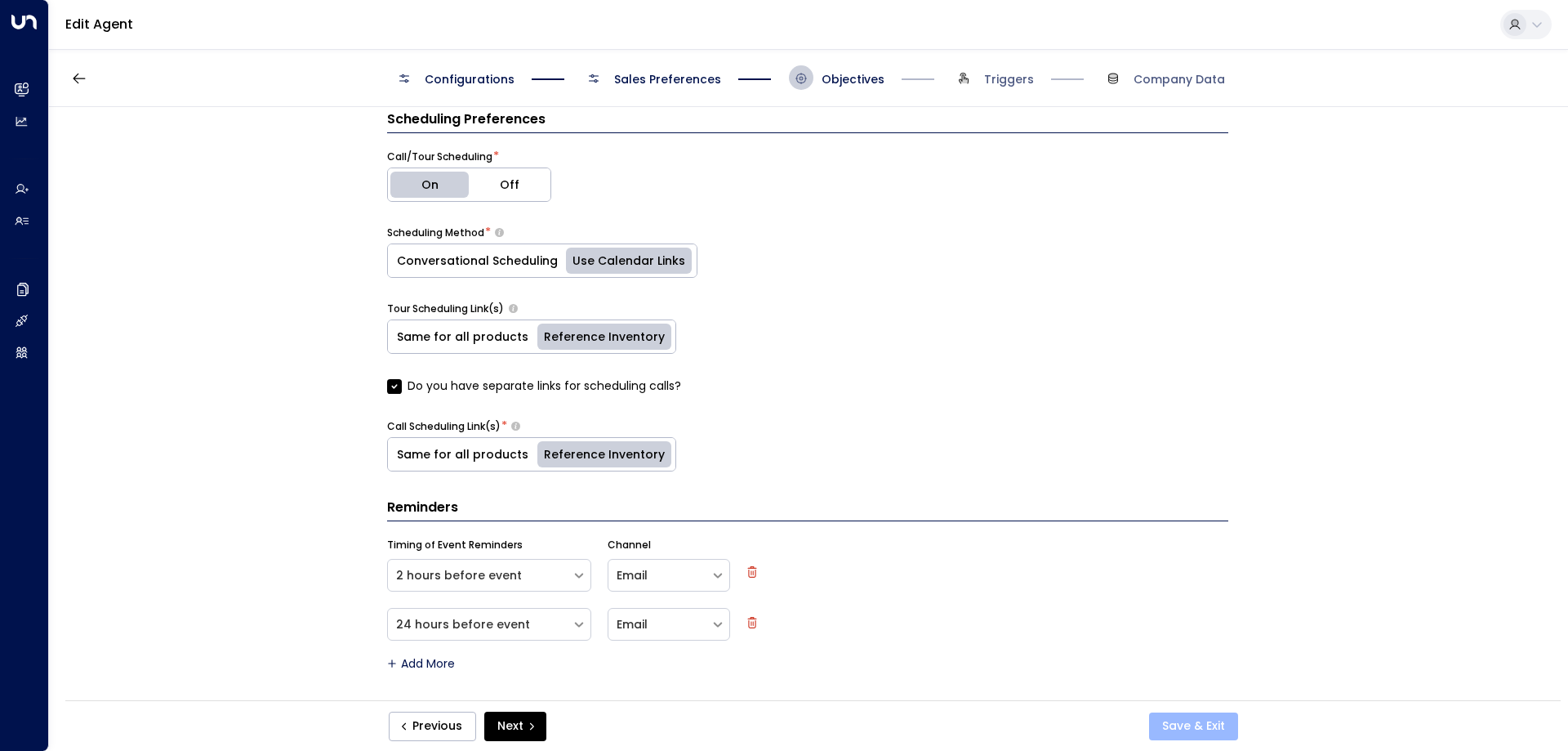
click at [1171, 723] on button "Save & Exit" at bounding box center [1193, 726] width 89 height 28
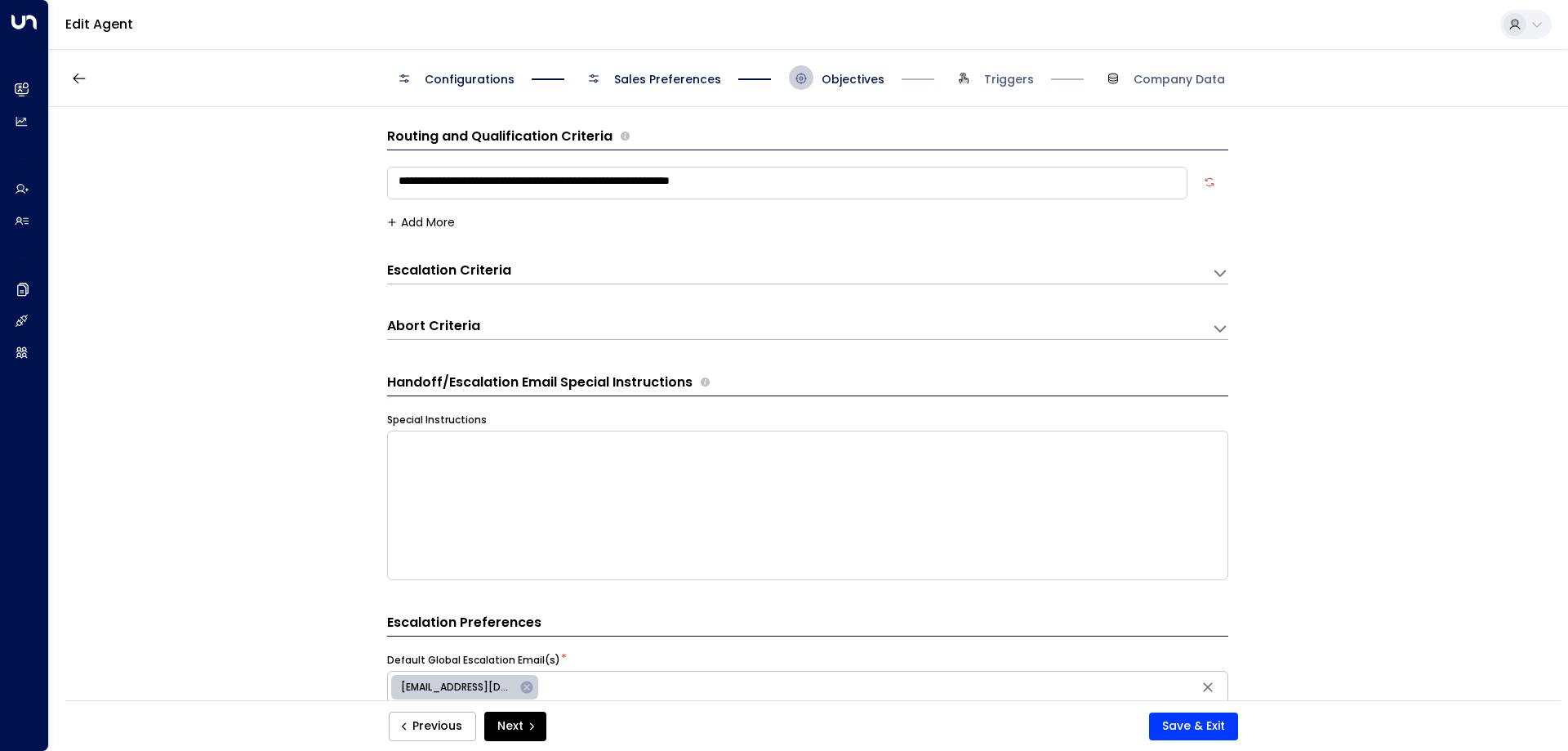
scroll to position [0, 0]
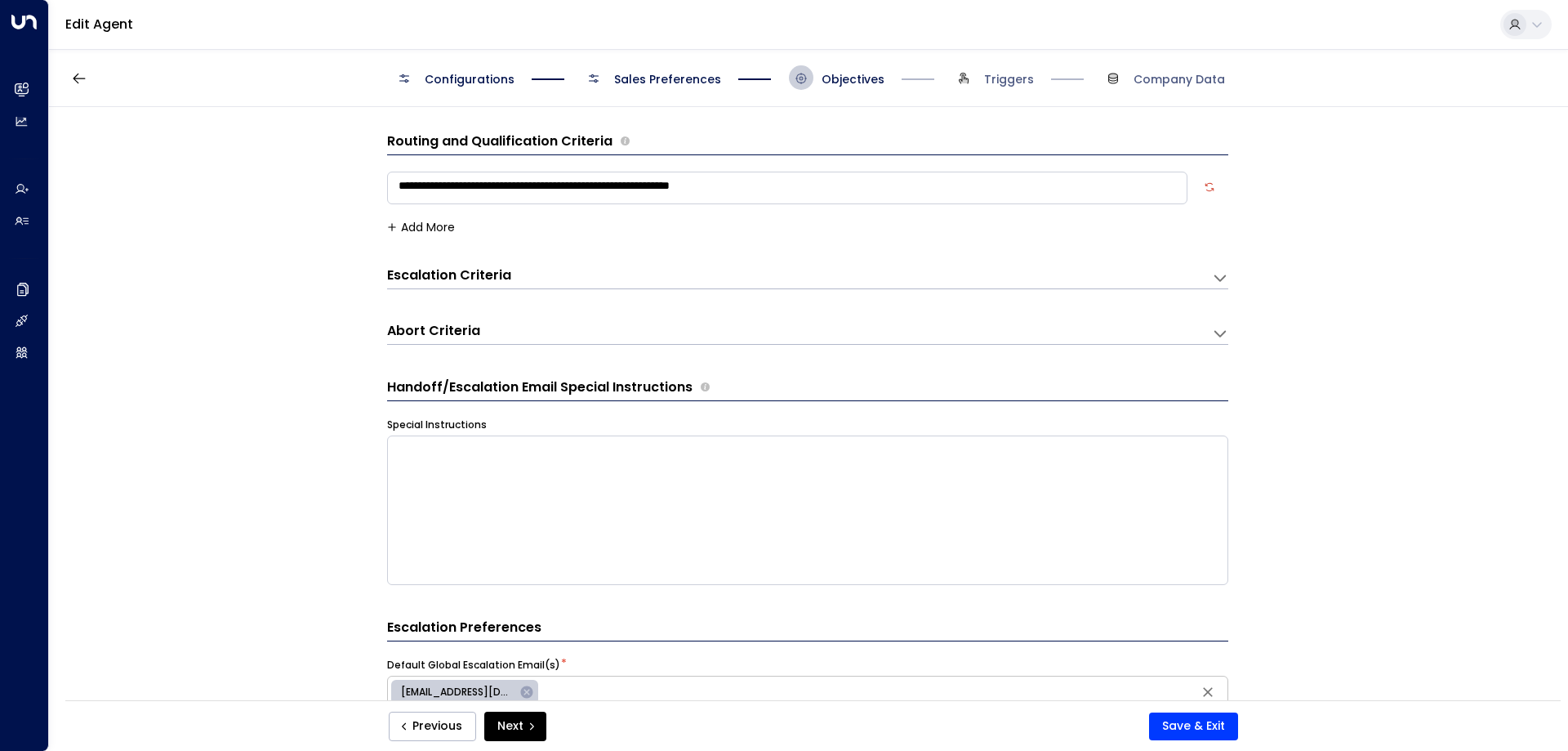
click at [1212, 277] on icon at bounding box center [1220, 277] width 16 height 16
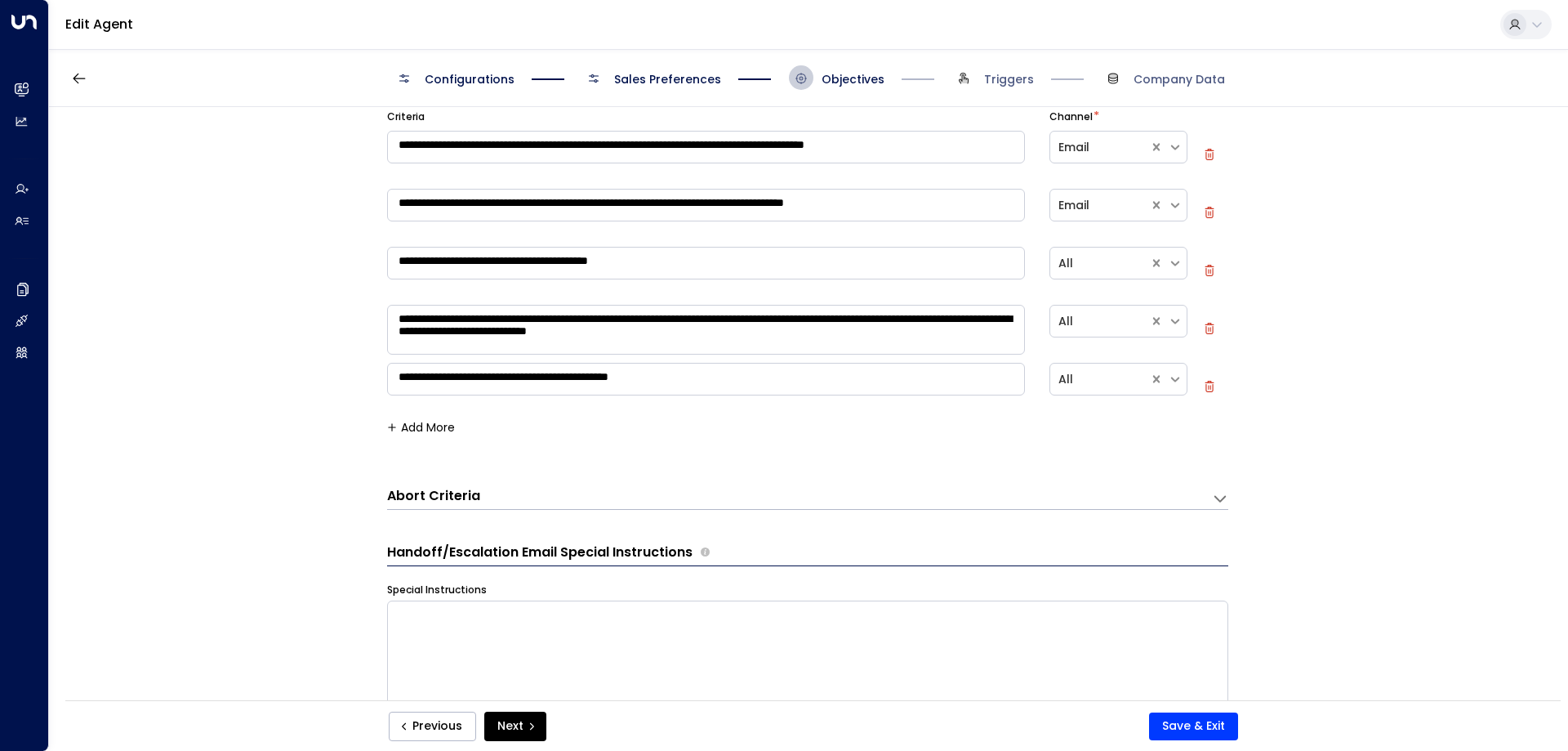
scroll to position [245, 0]
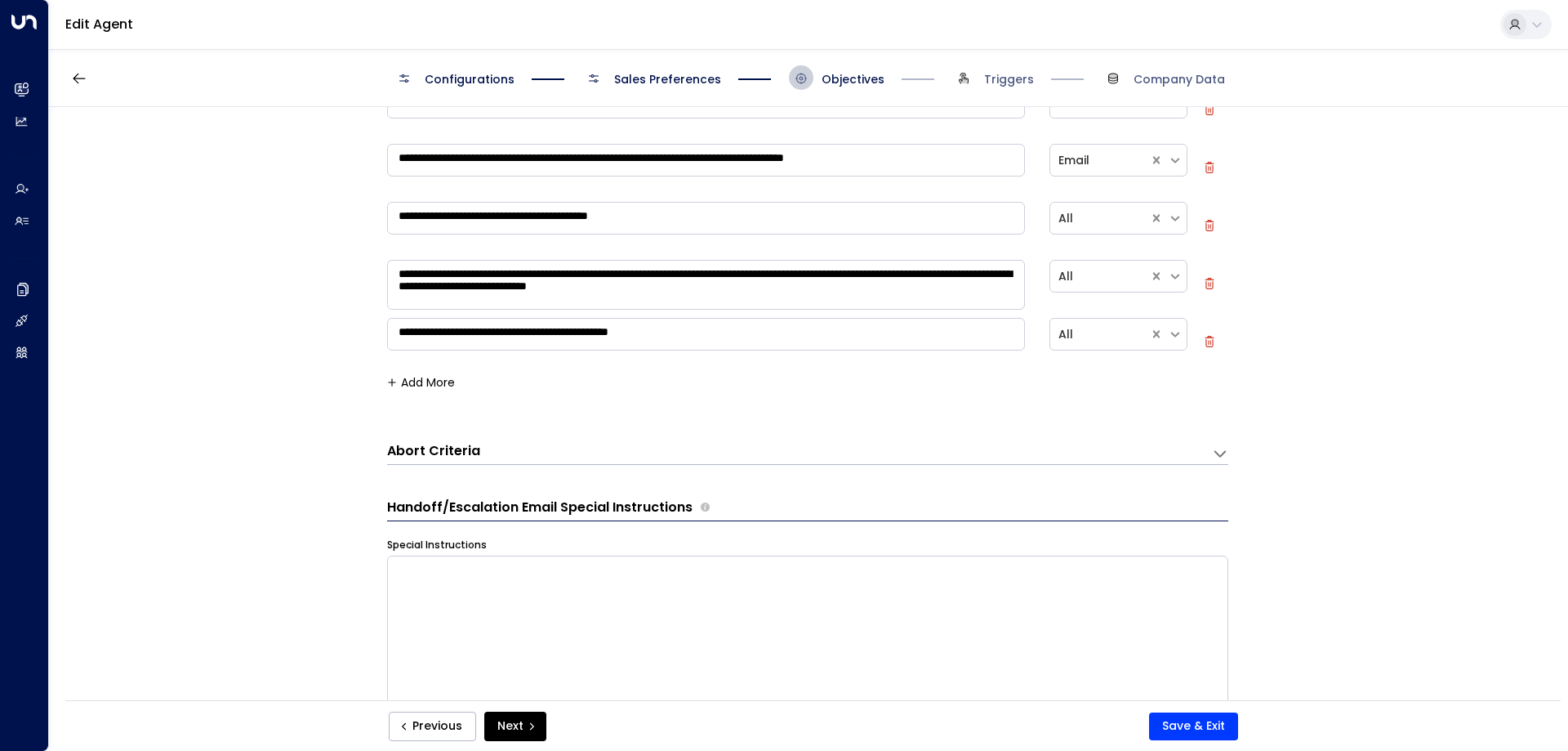
click at [1205, 455] on div "Abort Criteria" at bounding box center [799, 453] width 825 height 22
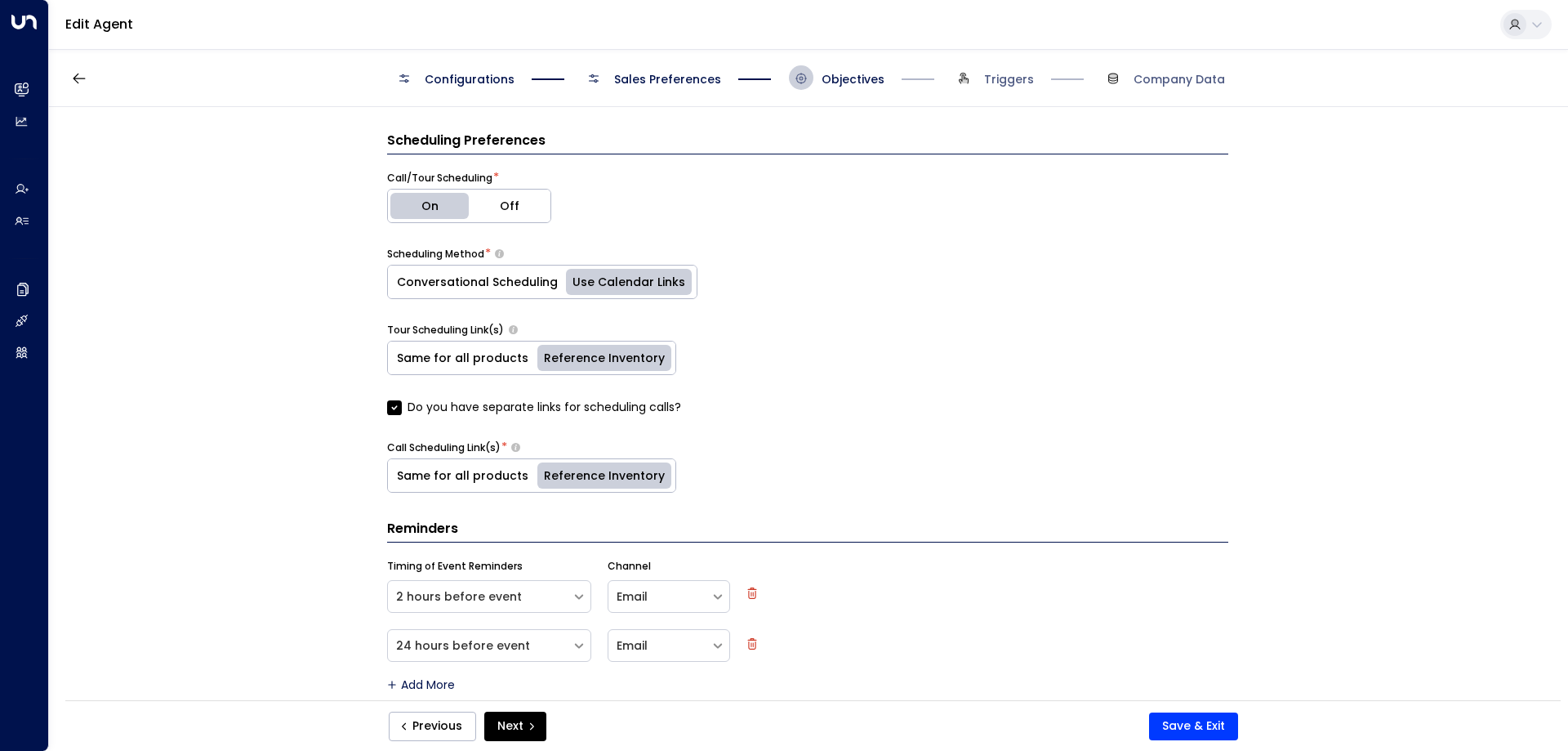
scroll to position [1243, 0]
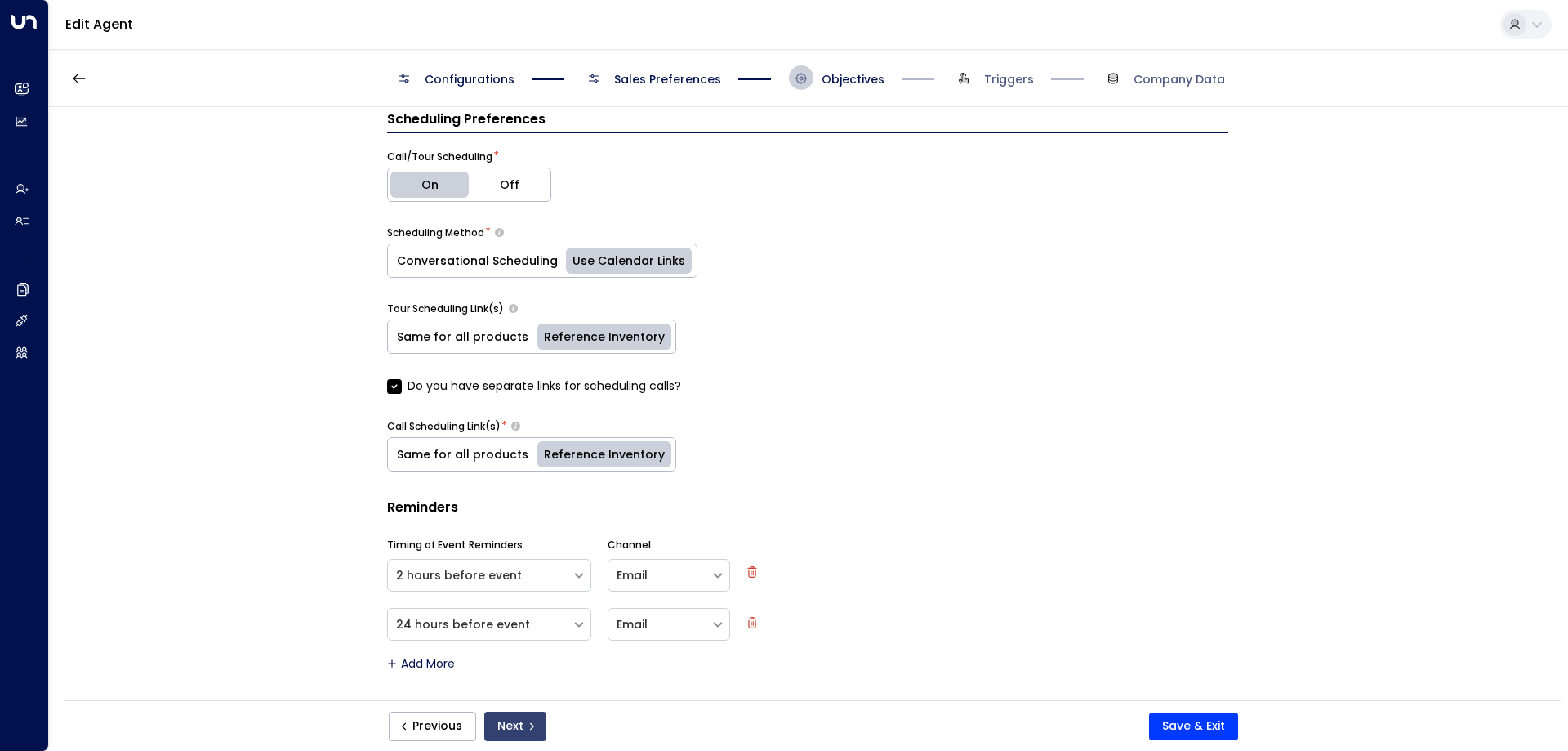
click at [538, 721] on button "Next" at bounding box center [515, 727] width 62 height 30
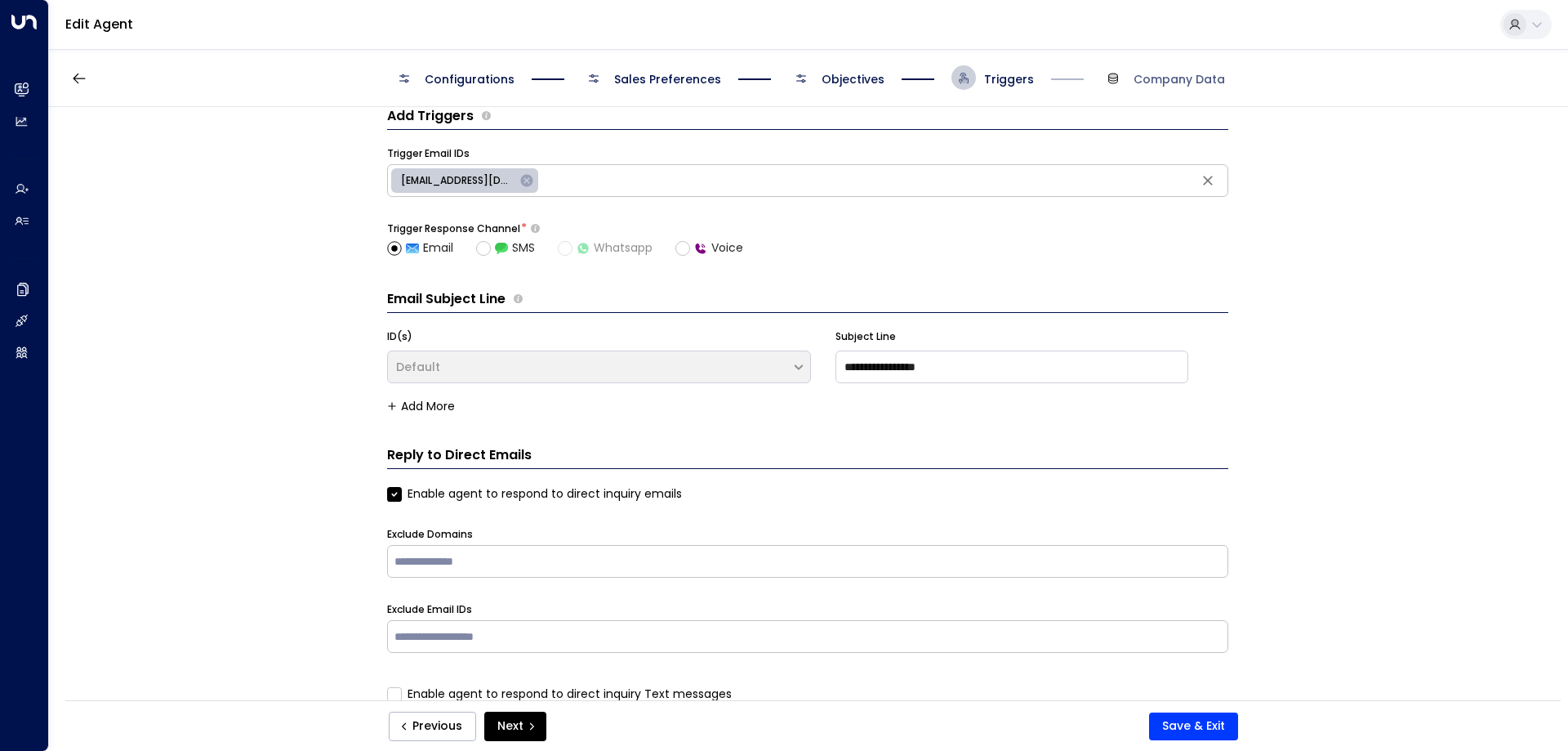
scroll to position [24, 0]
click at [527, 726] on icon "submit" at bounding box center [531, 726] width 10 height 10
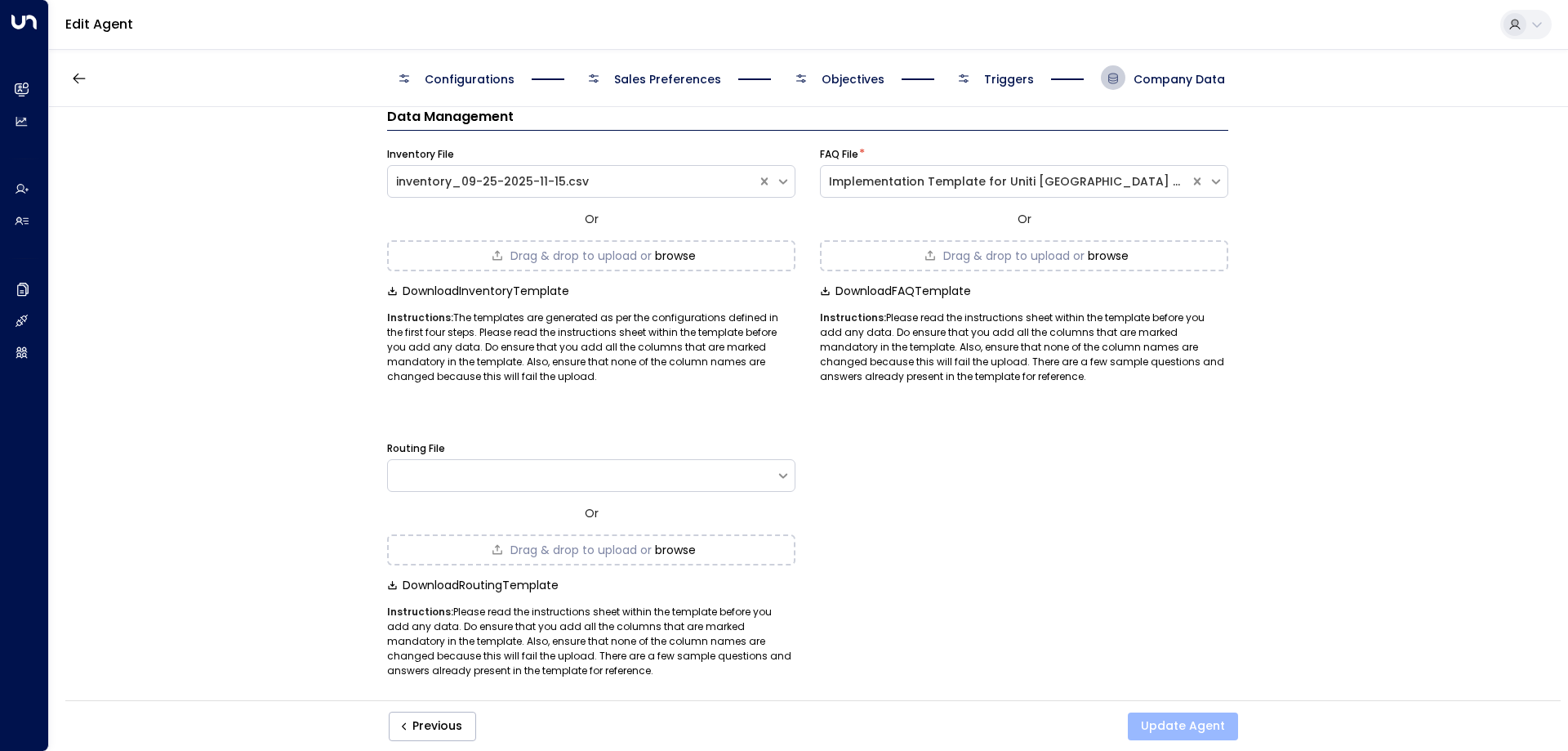
click at [1195, 725] on button "Update Agent" at bounding box center [1183, 726] width 110 height 28
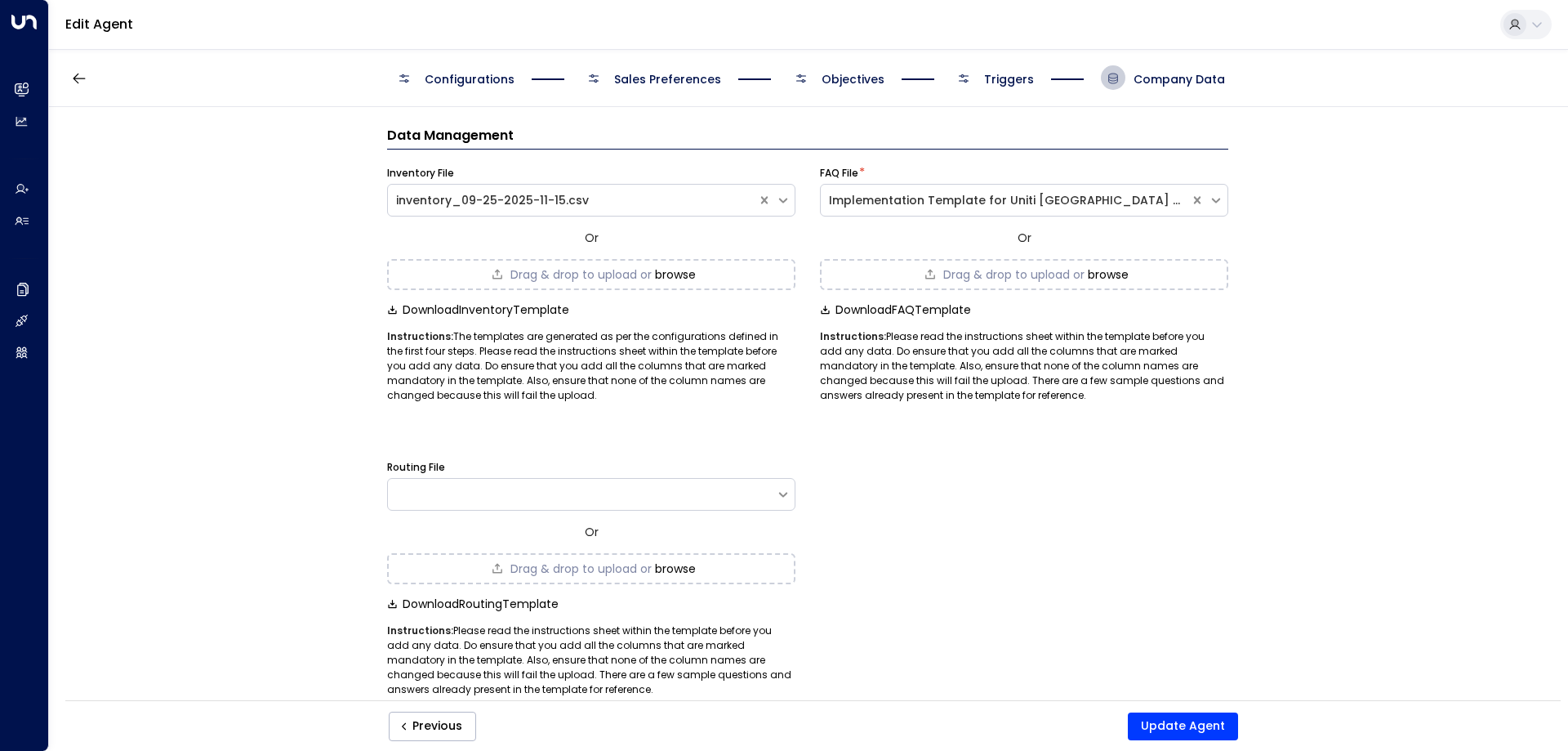
scroll to position [0, 0]
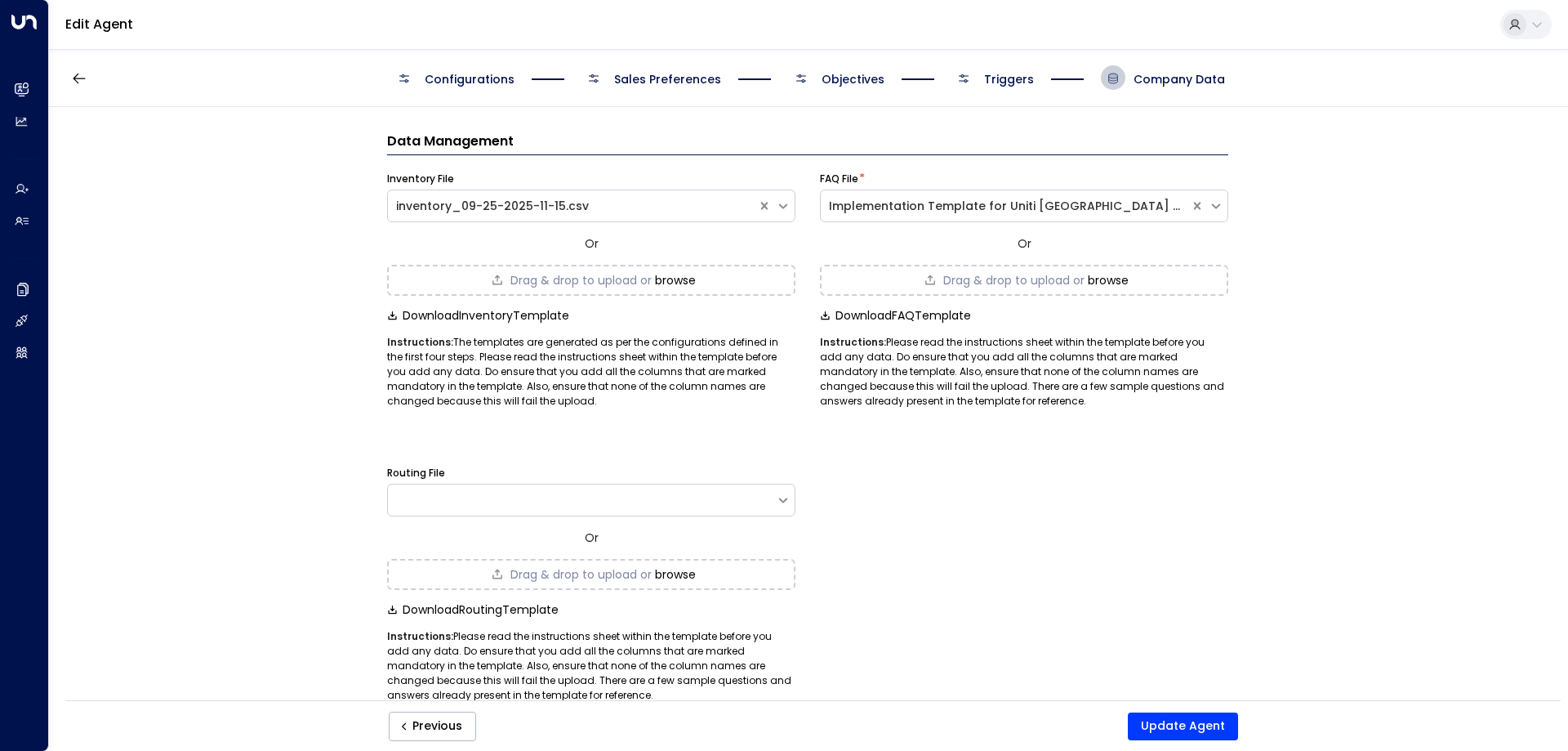
click at [490, 89] on span "Configurations" at bounding box center [453, 77] width 123 height 24
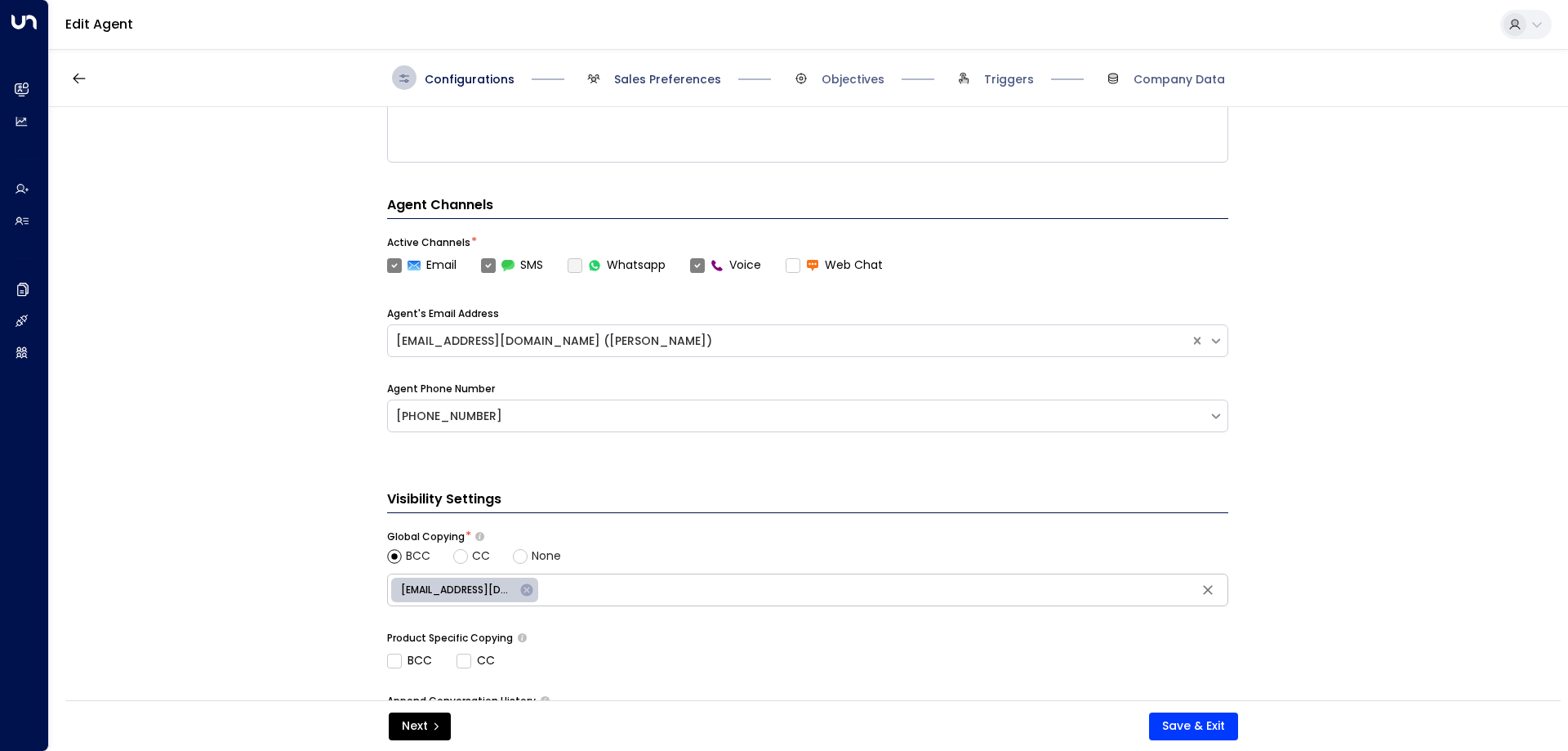
click at [646, 79] on span "Sales Preferences" at bounding box center [667, 80] width 107 height 16
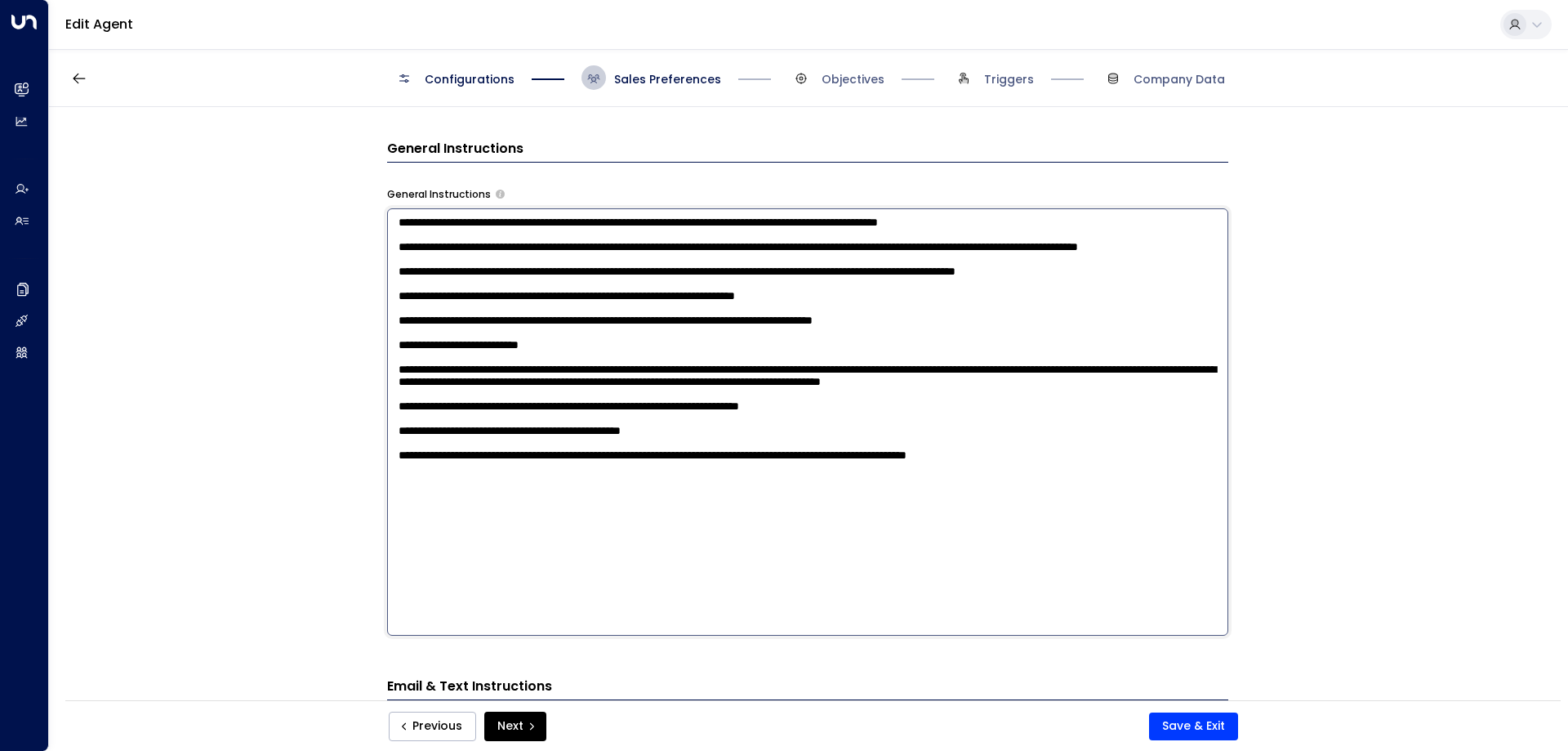
drag, startPoint x: 1143, startPoint y: 348, endPoint x: 621, endPoint y: 380, distance: 523.0
click at [621, 380] on textarea at bounding box center [807, 422] width 841 height 427
click at [726, 485] on textarea at bounding box center [807, 422] width 841 height 427
drag, startPoint x: 1134, startPoint y: 588, endPoint x: 397, endPoint y: 601, distance: 737.1
click at [397, 601] on textarea at bounding box center [807, 422] width 841 height 427
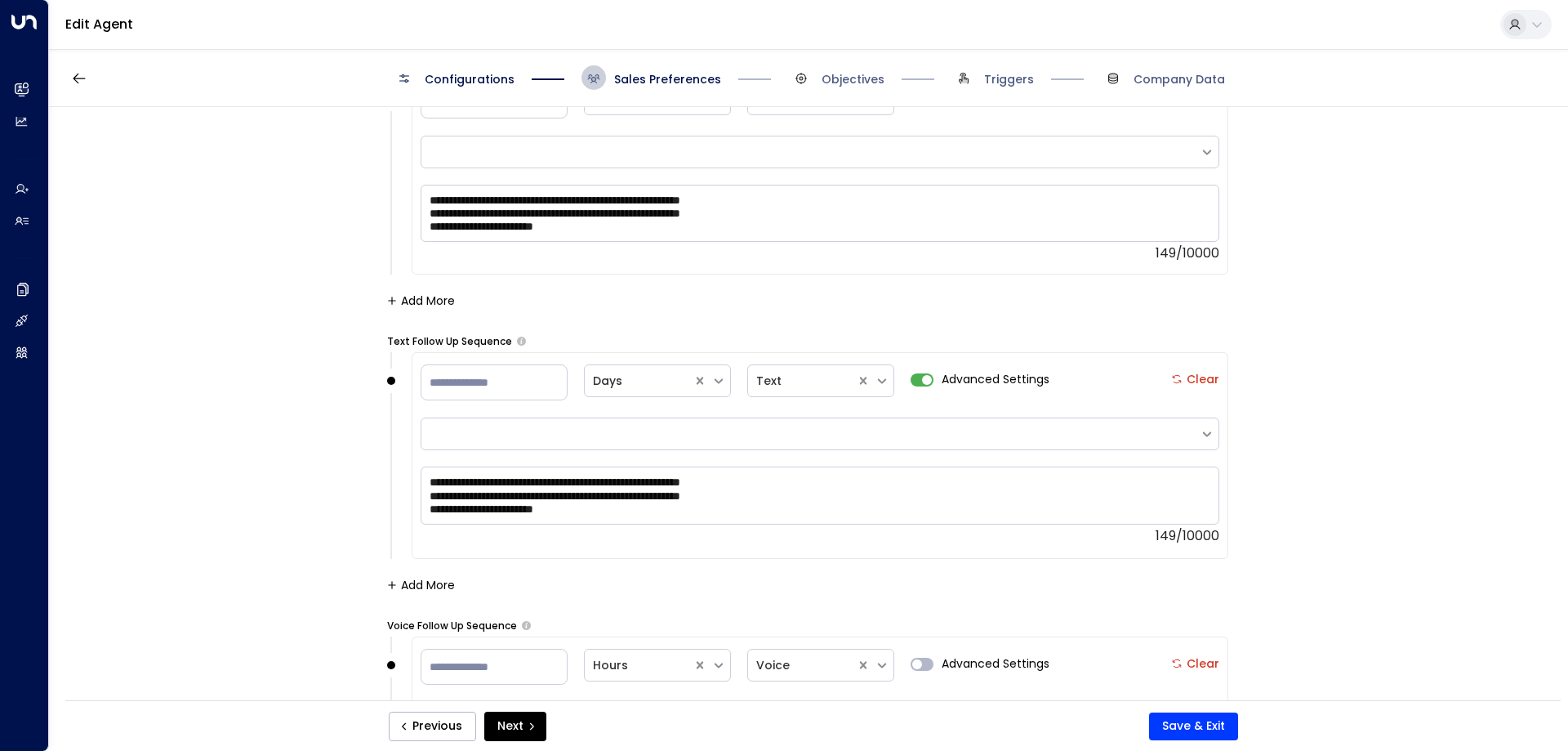
scroll to position [3131, 0]
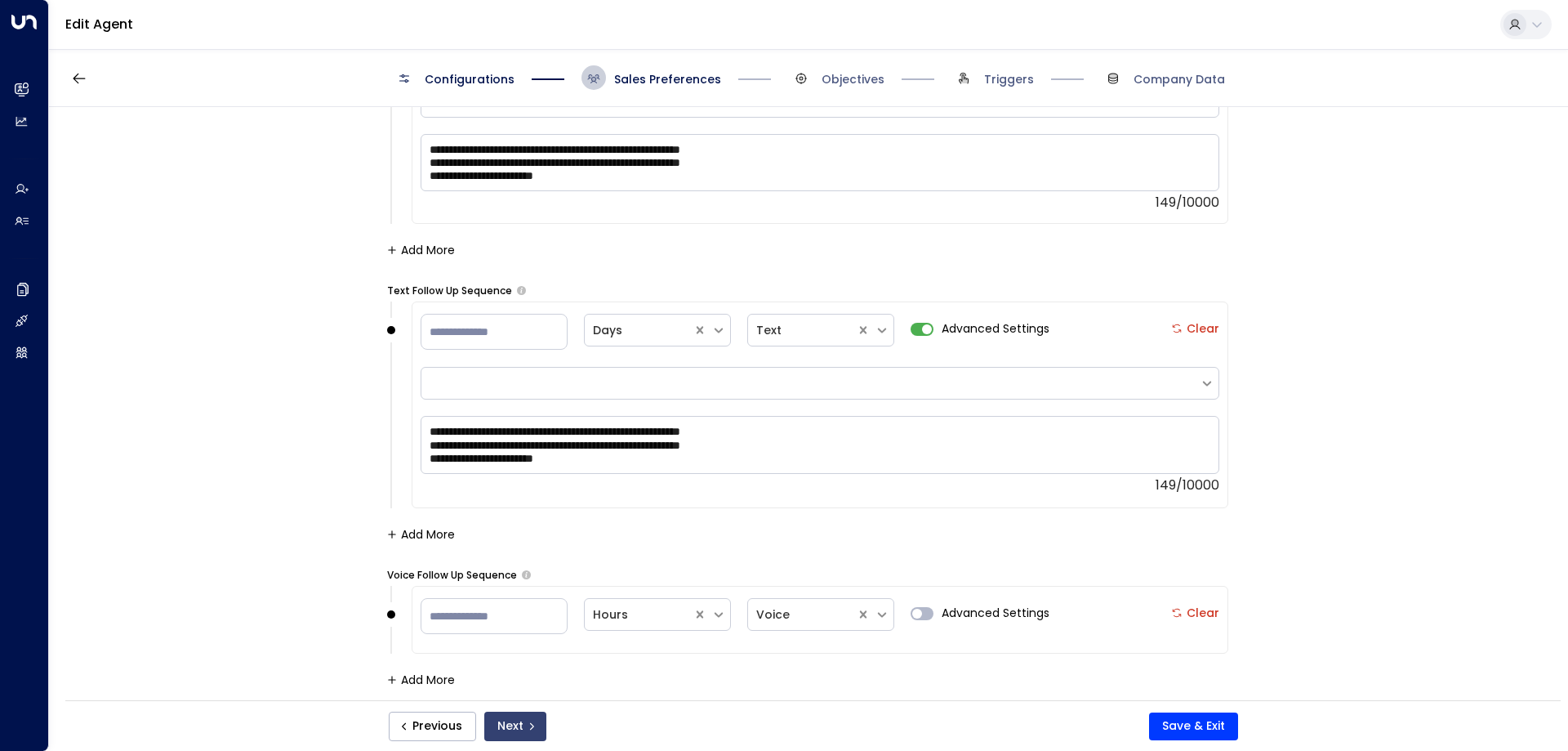
click at [508, 721] on button "Next" at bounding box center [515, 727] width 62 height 30
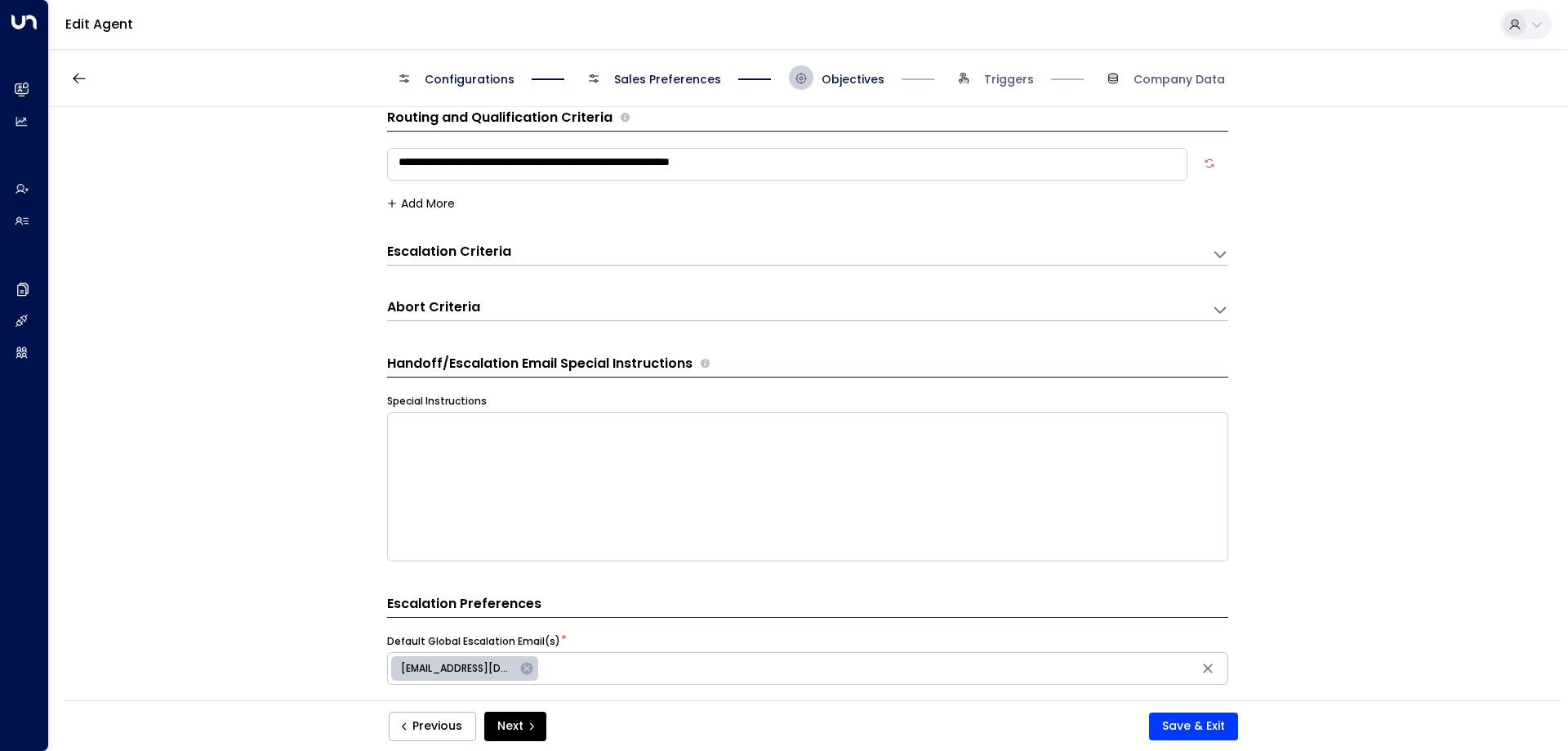
scroll to position [0, 0]
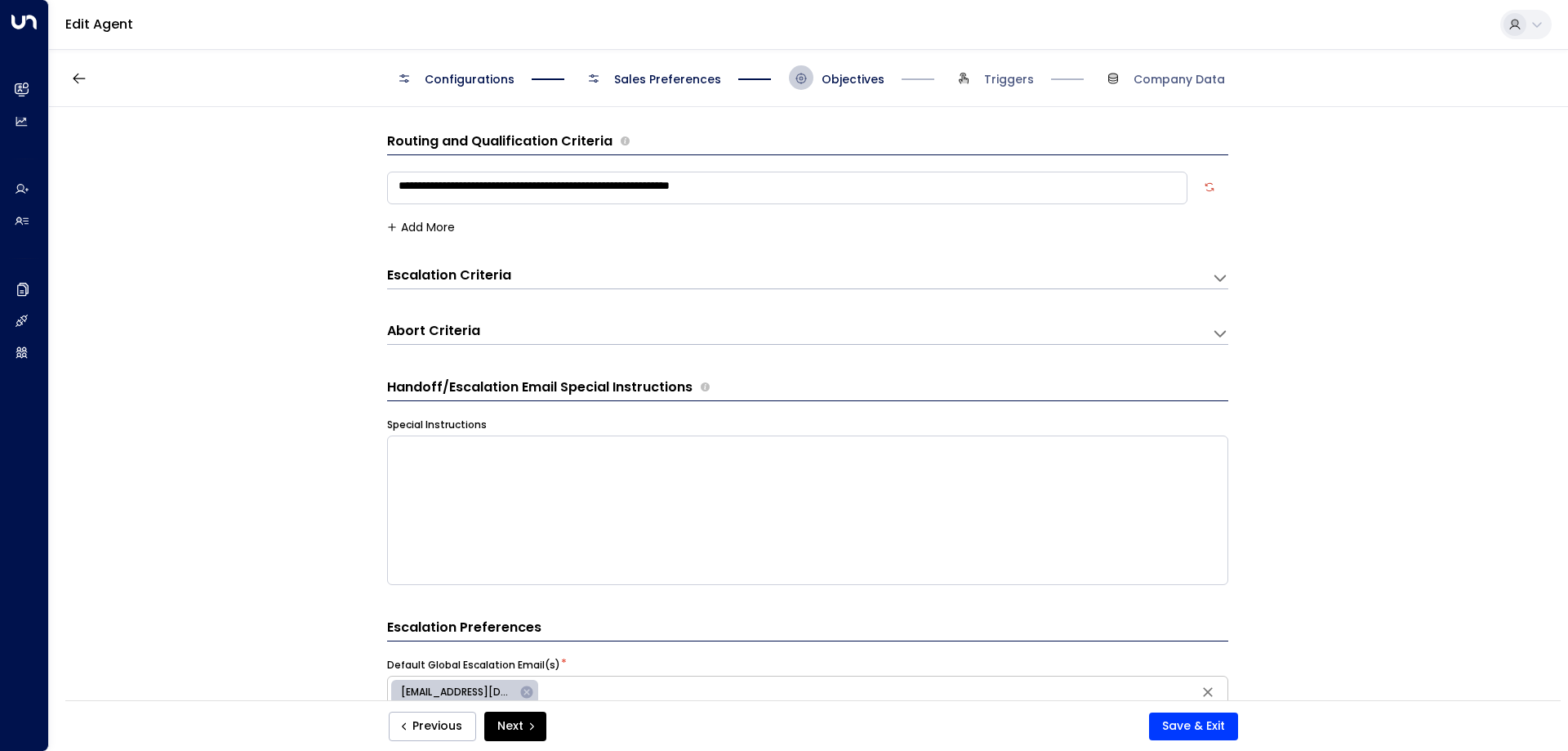
click at [644, 76] on span "Sales Preferences" at bounding box center [667, 80] width 107 height 16
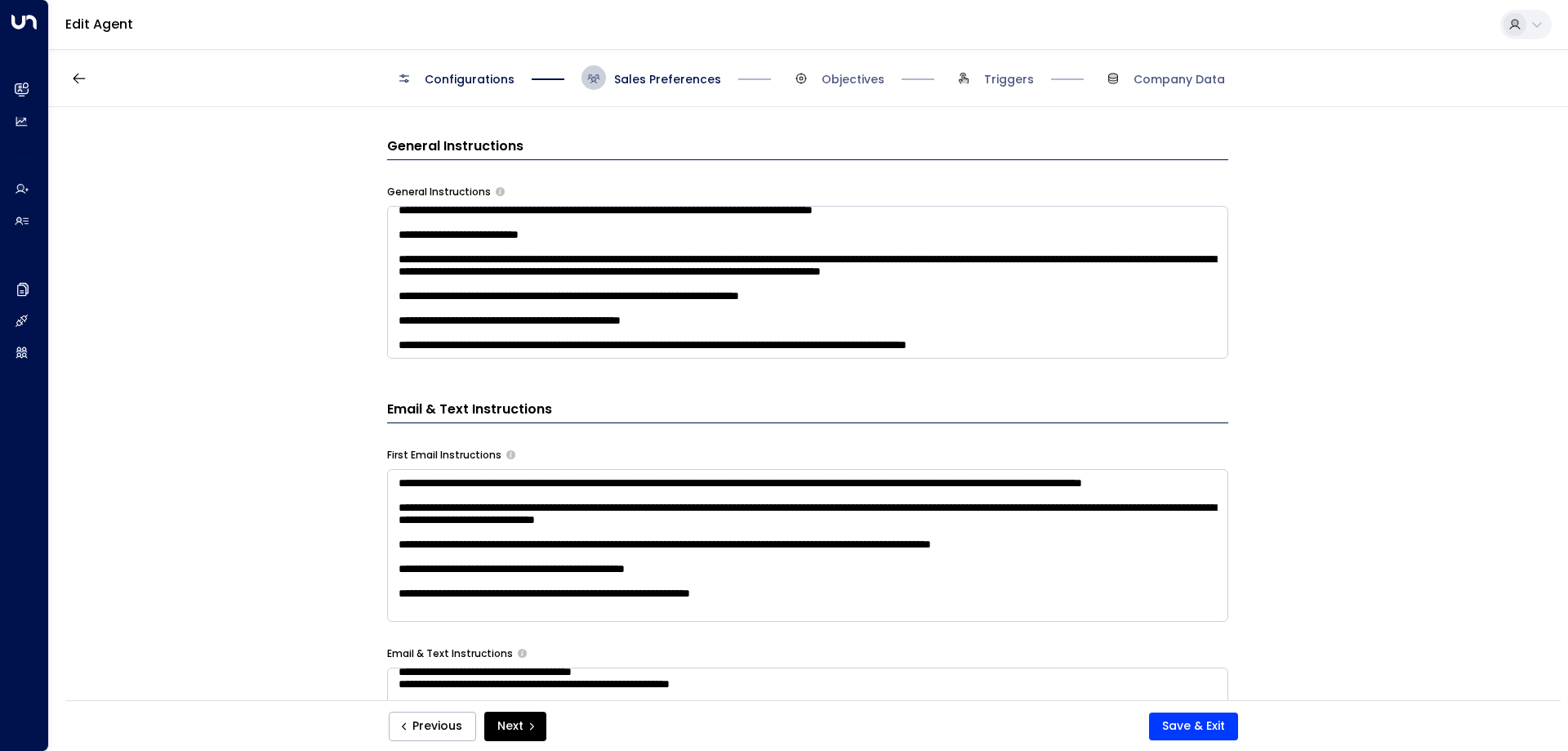
scroll to position [596, 0]
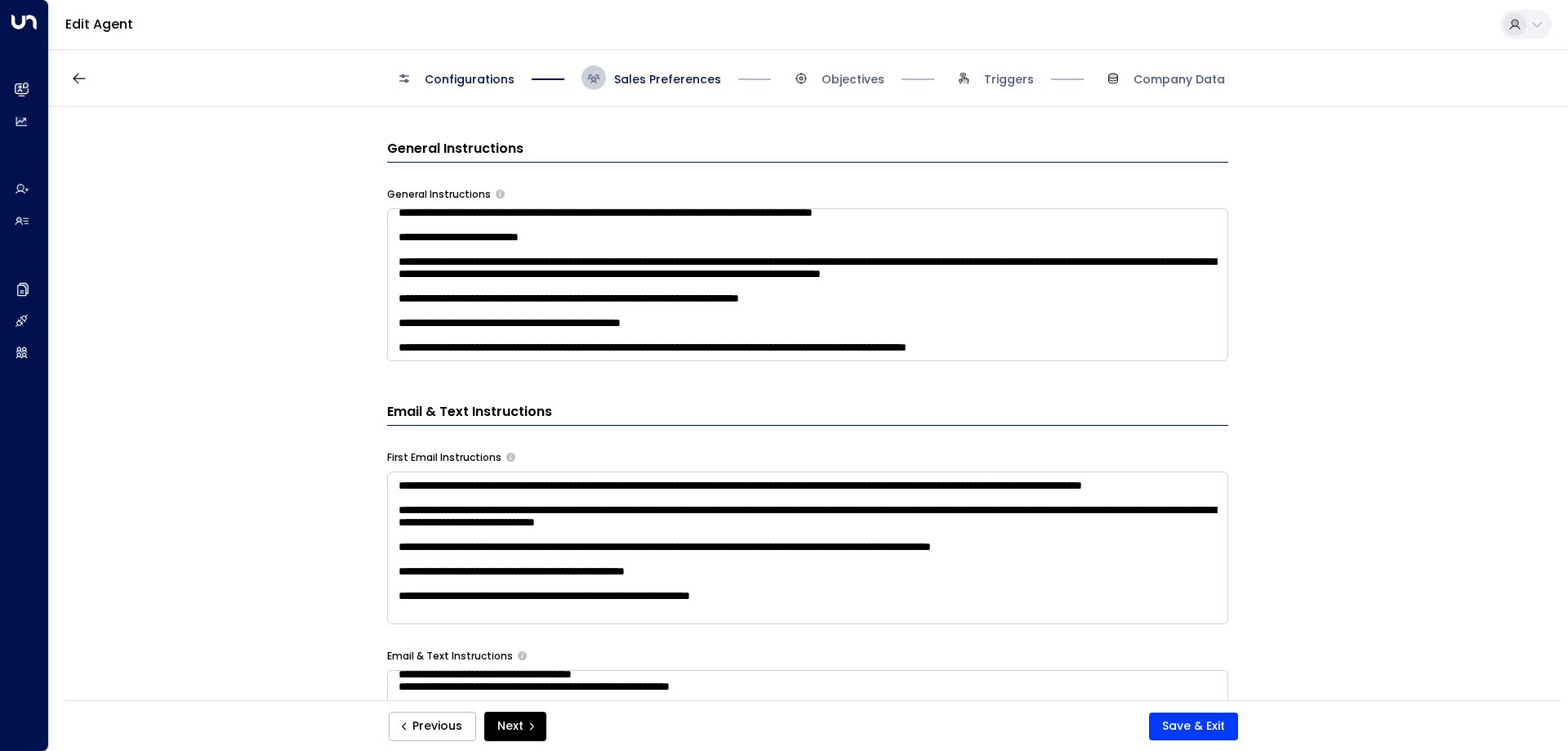
click at [1172, 356] on textarea at bounding box center [807, 285] width 841 height 153
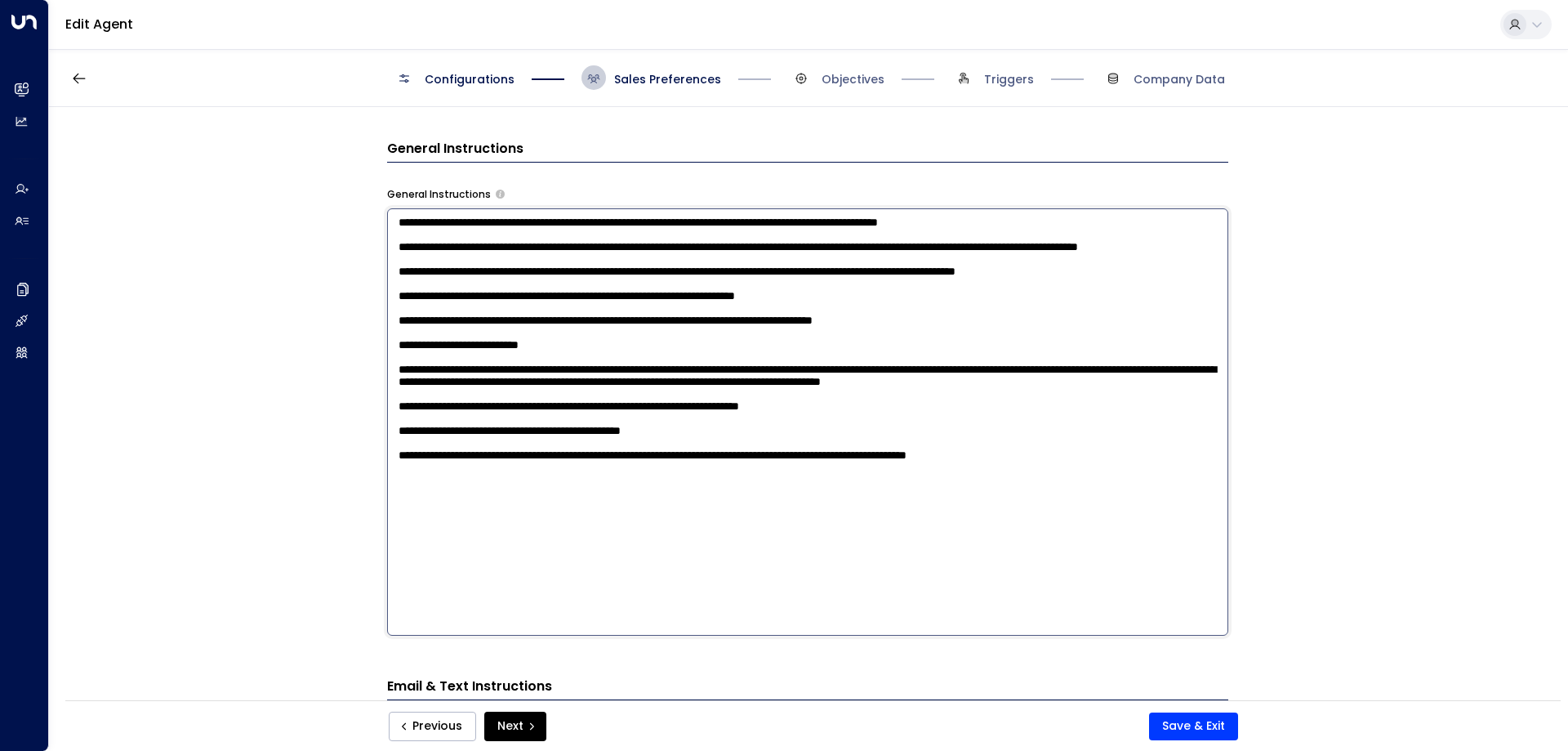
scroll to position [0, 0]
click at [1129, 578] on textarea at bounding box center [807, 422] width 841 height 427
click at [397, 615] on textarea at bounding box center [807, 422] width 841 height 427
click at [647, 615] on textarea at bounding box center [807, 422] width 841 height 427
click at [726, 613] on textarea at bounding box center [807, 422] width 841 height 427
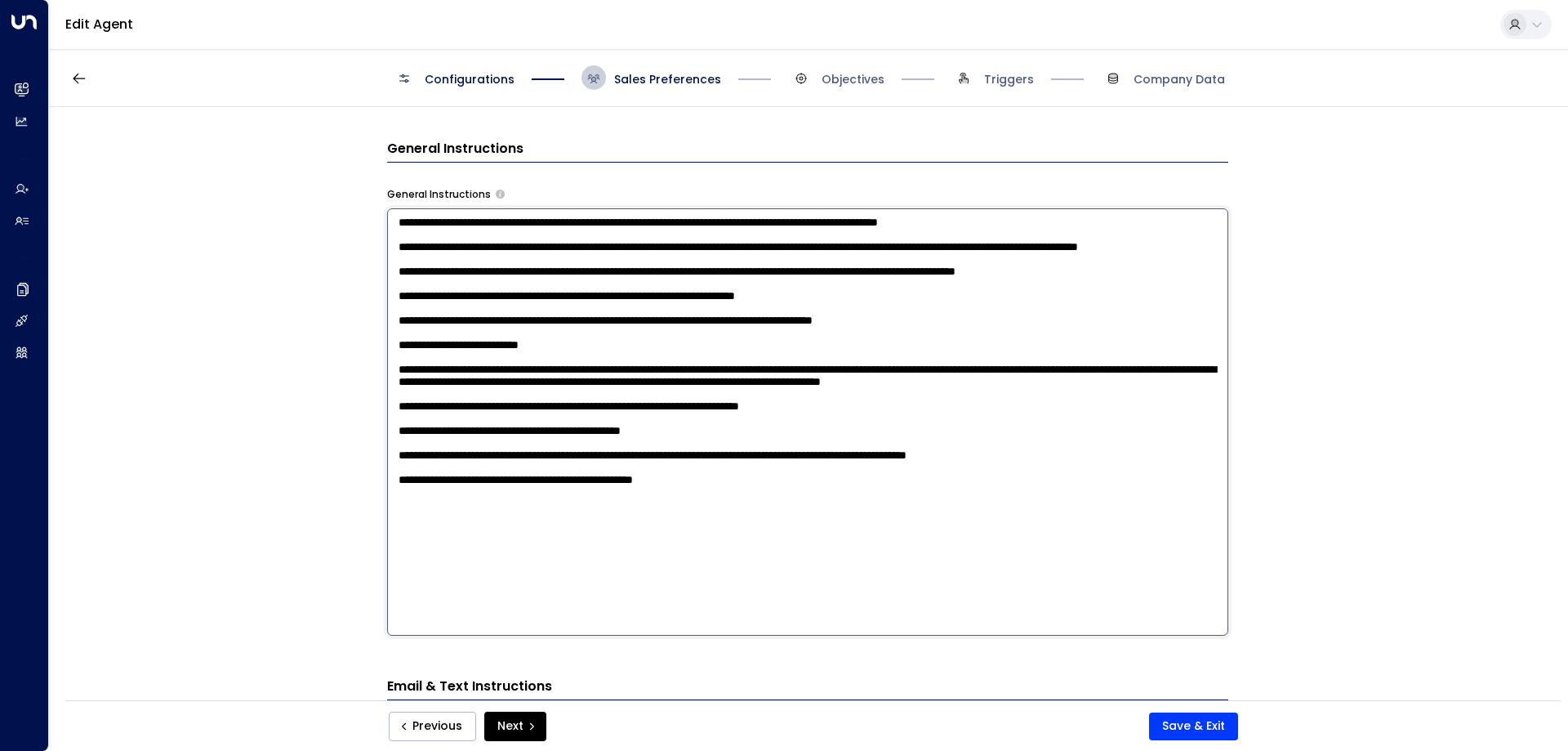
drag, startPoint x: 677, startPoint y: 617, endPoint x: 397, endPoint y: 587, distance: 281.6
click at [397, 587] on textarea at bounding box center [807, 422] width 841 height 427
type textarea "**********"
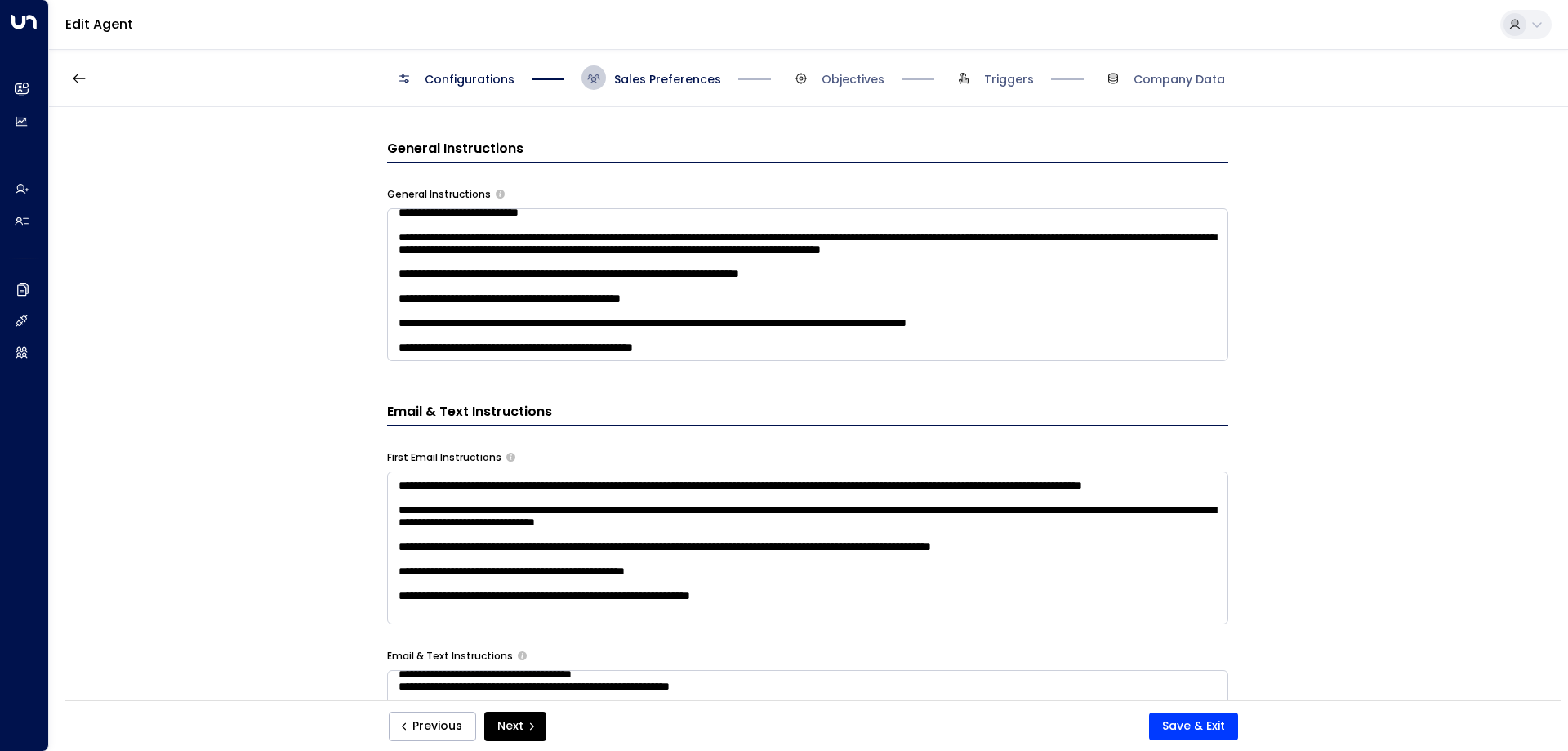
scroll to position [275, 0]
click at [754, 354] on textarea at bounding box center [807, 285] width 841 height 153
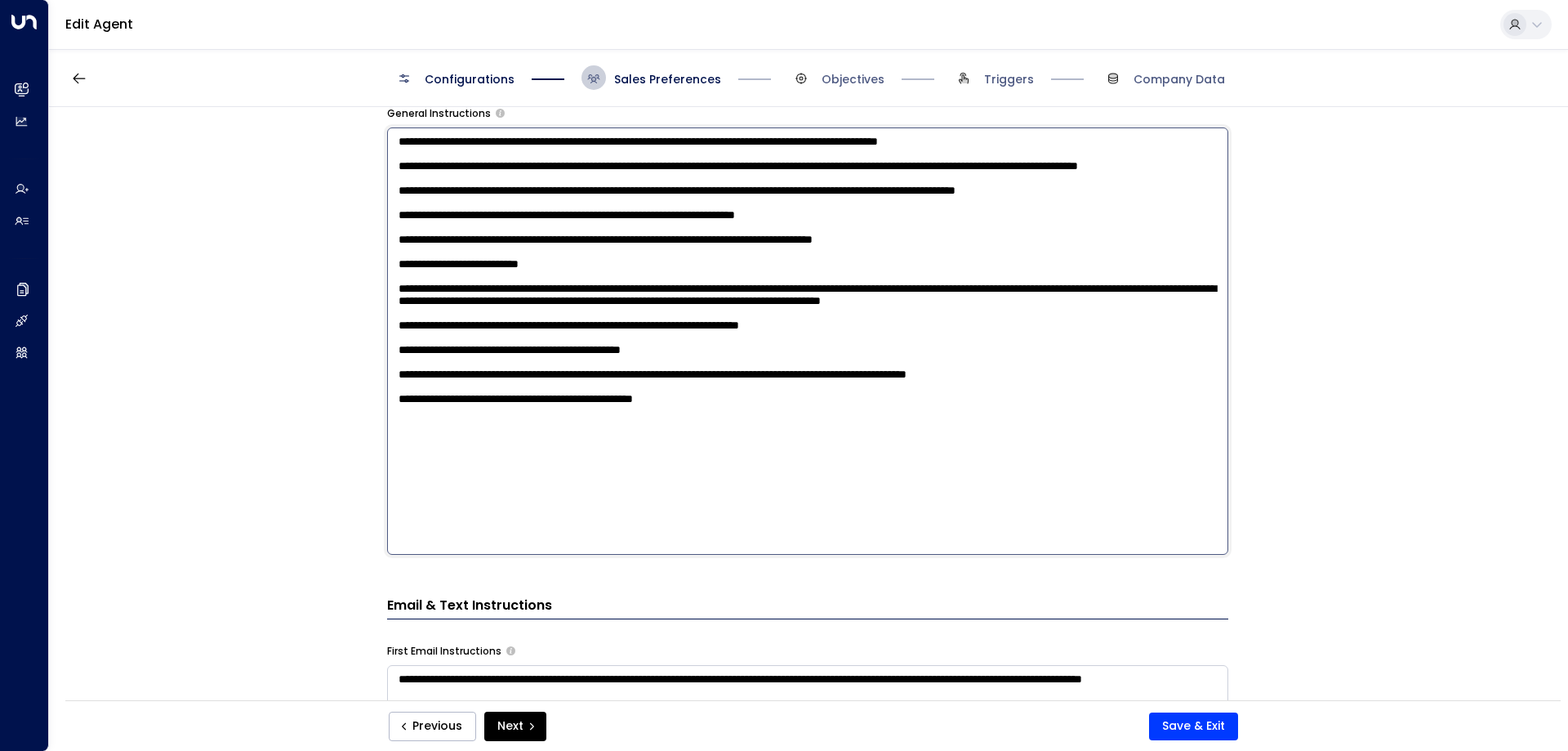
scroll to position [678, 0]
drag, startPoint x: 737, startPoint y: 541, endPoint x: 385, endPoint y: 536, distance: 352.0
click at [387, 536] on textarea at bounding box center [807, 340] width 841 height 427
